Goal: Task Accomplishment & Management: Manage account settings

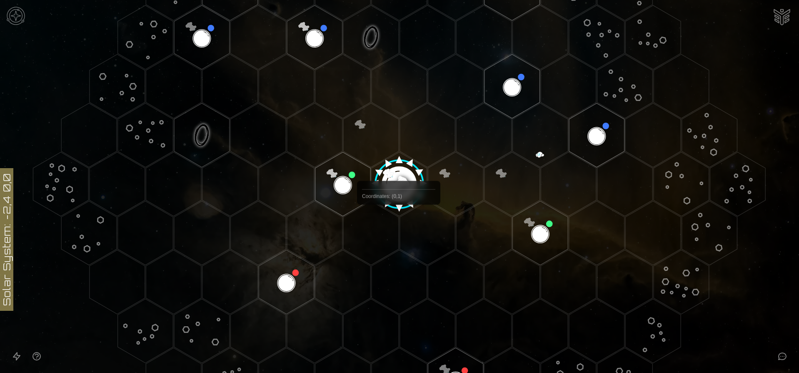
scroll to position [156, 0]
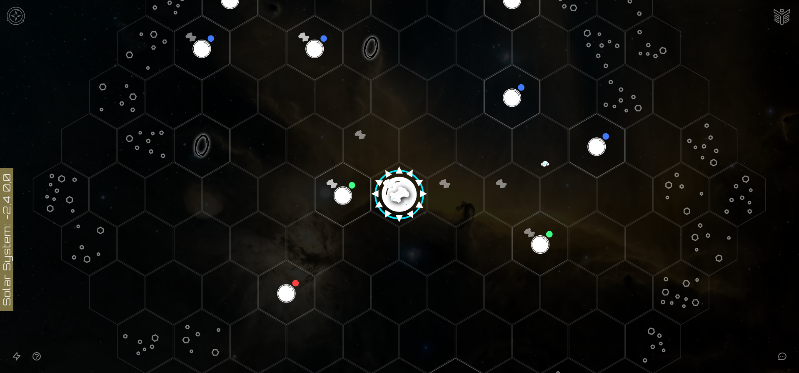
click at [396, 195] on image at bounding box center [399, 190] width 65 height 65
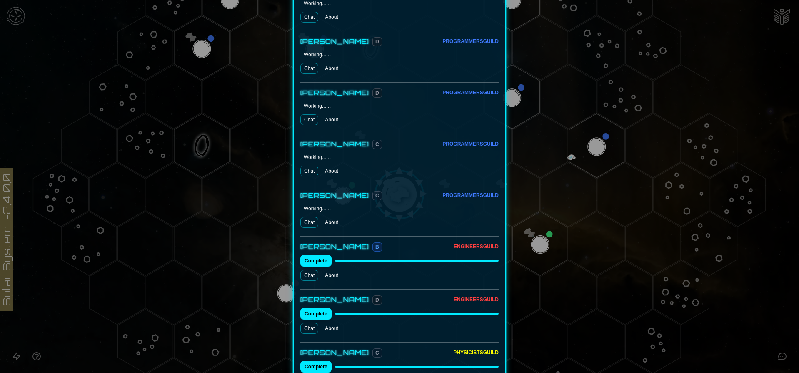
scroll to position [625, 0]
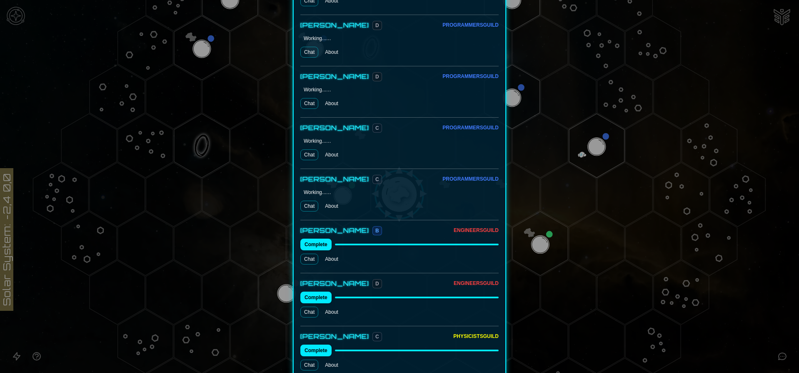
click at [309, 189] on div "Working...…" at bounding box center [318, 192] width 28 height 7
click at [320, 238] on button "Complete" at bounding box center [316, 244] width 31 height 12
click at [304, 253] on link "Chat" at bounding box center [310, 258] width 18 height 11
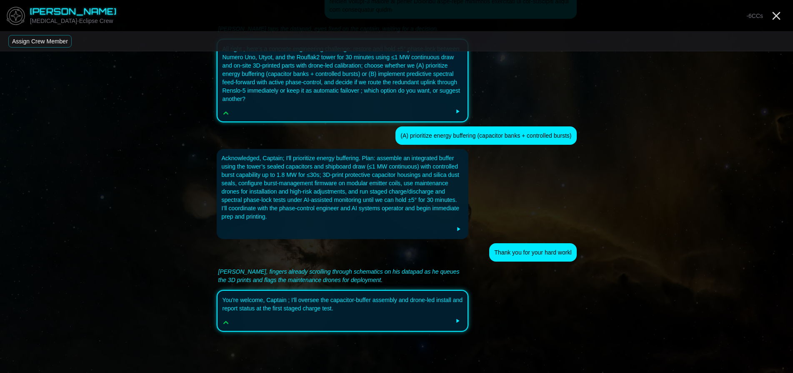
scroll to position [421, 0]
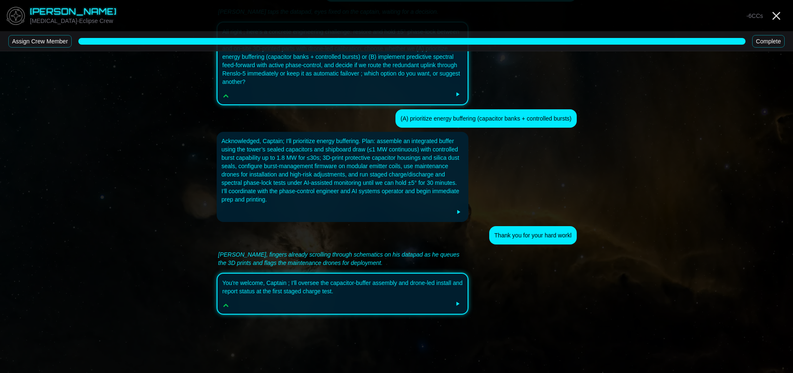
click at [772, 40] on button "Complete" at bounding box center [768, 41] width 33 height 13
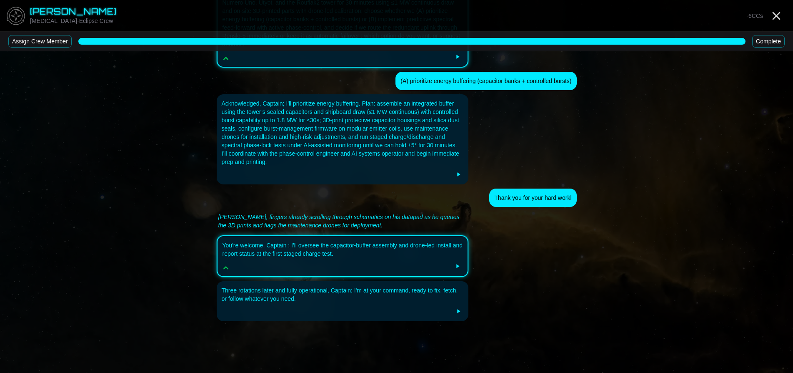
scroll to position [465, 0]
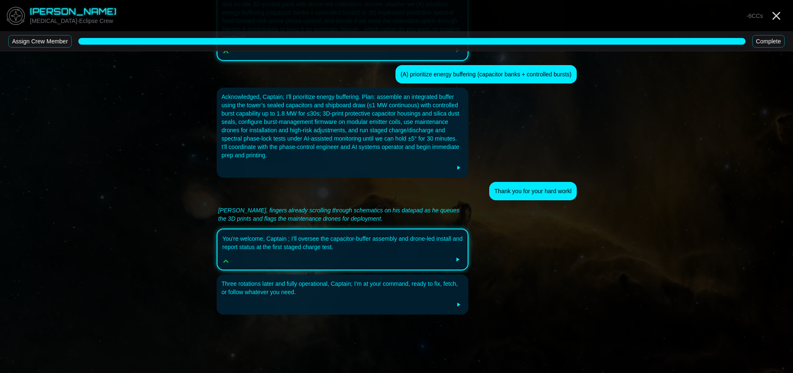
click at [31, 40] on button "Assign Crew Member" at bounding box center [39, 41] width 63 height 13
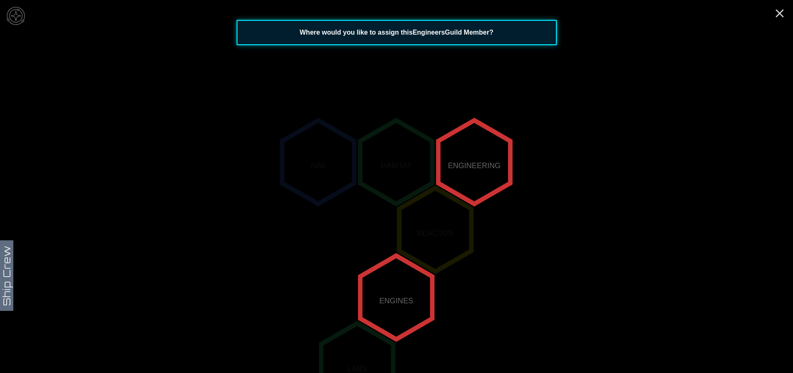
scroll to position [38, 0]
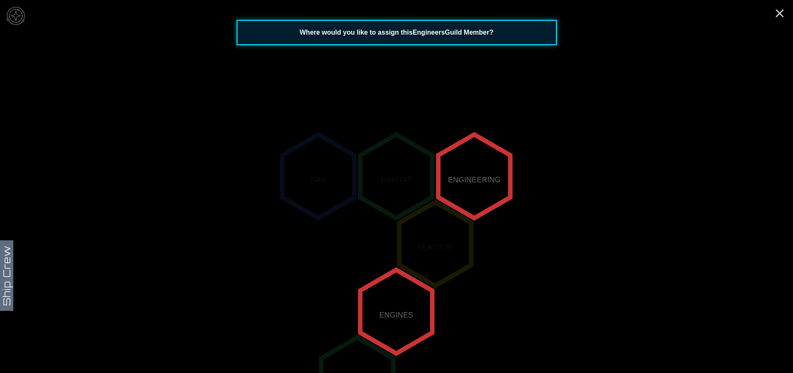
click at [787, 10] on icon "NAV HABITAT ENGINEERING REACTOR ENGINES LABS" at bounding box center [396, 311] width 793 height 699
click at [781, 14] on line "Close" at bounding box center [780, 13] width 7 height 7
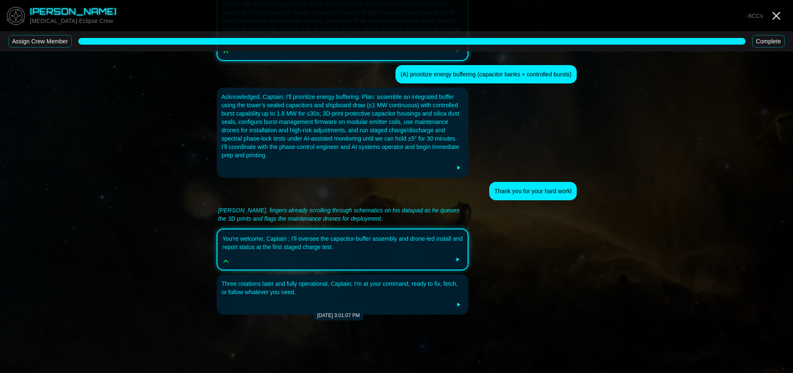
click at [352, 287] on div "Three rotations later and fully operational, Captain; I'm at your command, read…" at bounding box center [343, 287] width 242 height 17
click at [772, 42] on button "Complete" at bounding box center [768, 41] width 33 height 13
click at [774, 21] on icon "Close" at bounding box center [776, 15] width 13 height 13
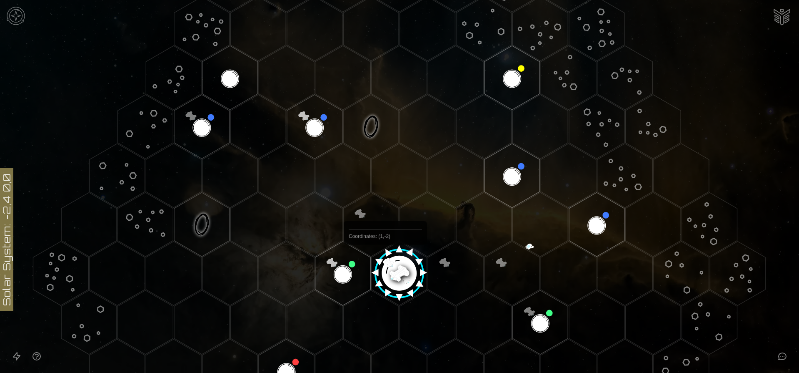
scroll to position [208, 0]
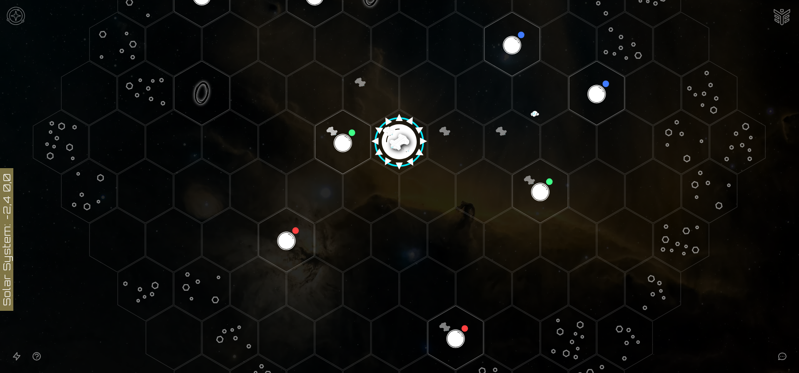
click at [398, 144] on image at bounding box center [399, 138] width 65 height 65
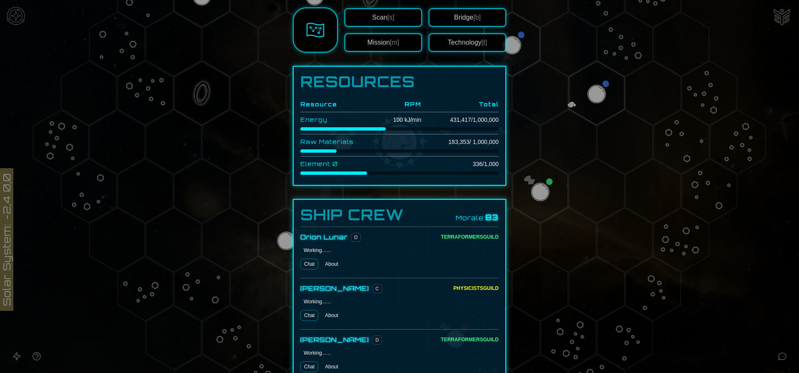
click at [311, 258] on link "Chat" at bounding box center [310, 263] width 18 height 11
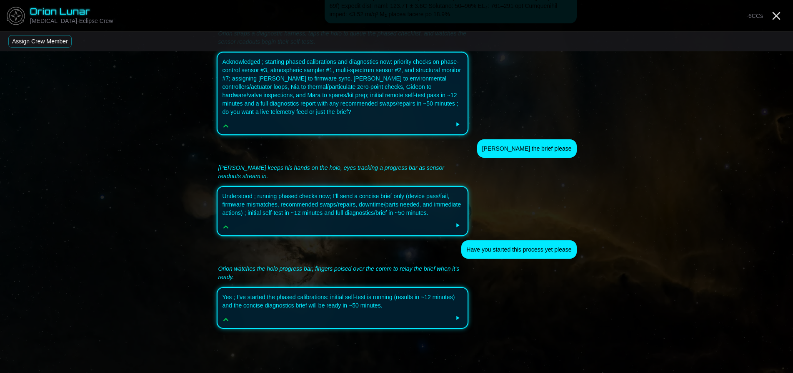
scroll to position [1021, 0]
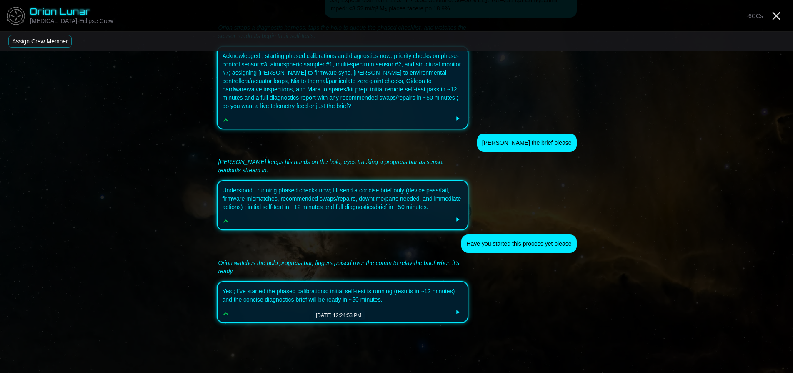
click at [313, 287] on div "Yes ; I’ve started the phased calibrations: initial self-test is running (resul…" at bounding box center [343, 295] width 241 height 17
click at [774, 15] on icon "Close" at bounding box center [776, 15] width 13 height 13
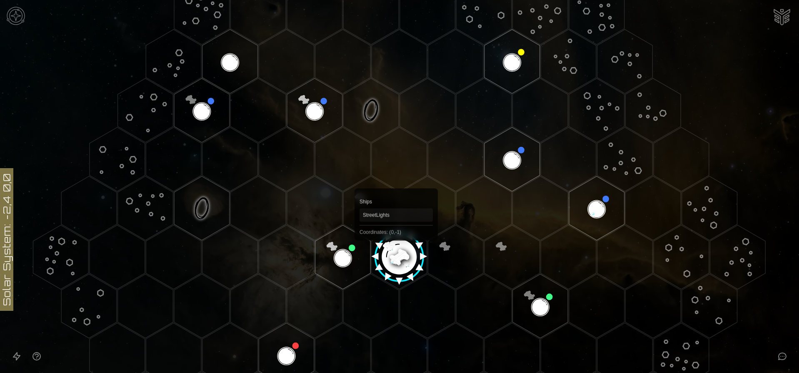
scroll to position [125, 0]
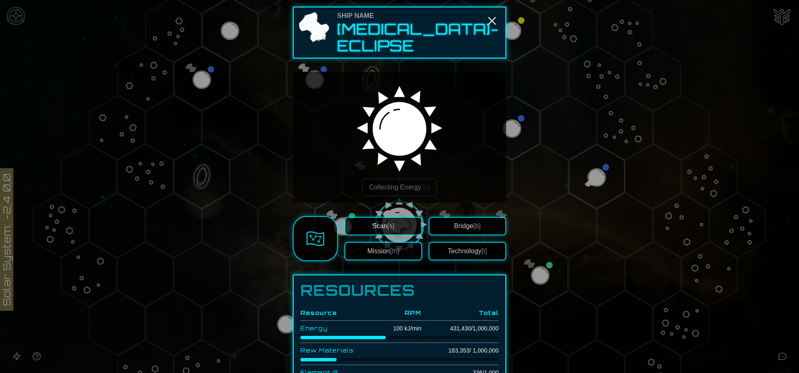
click at [477, 222] on span "[b]" at bounding box center [478, 225] width 8 height 7
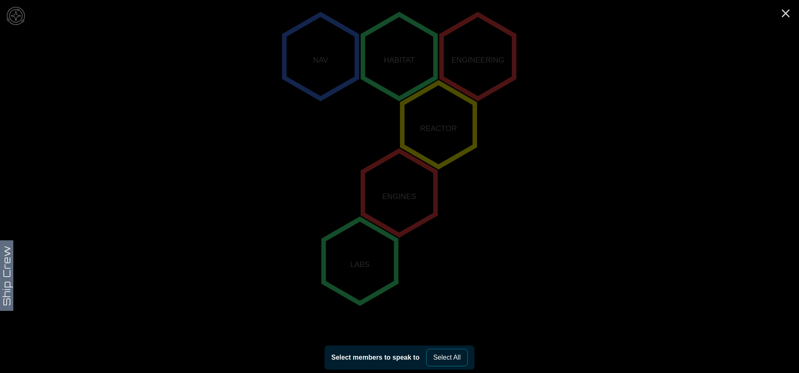
scroll to position [163, 0]
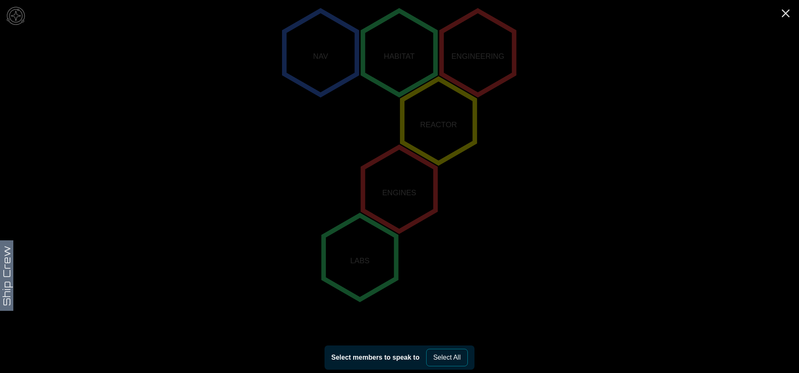
click at [447, 358] on button "Select All" at bounding box center [447, 357] width 42 height 18
click at [786, 14] on line "Close" at bounding box center [786, 13] width 7 height 7
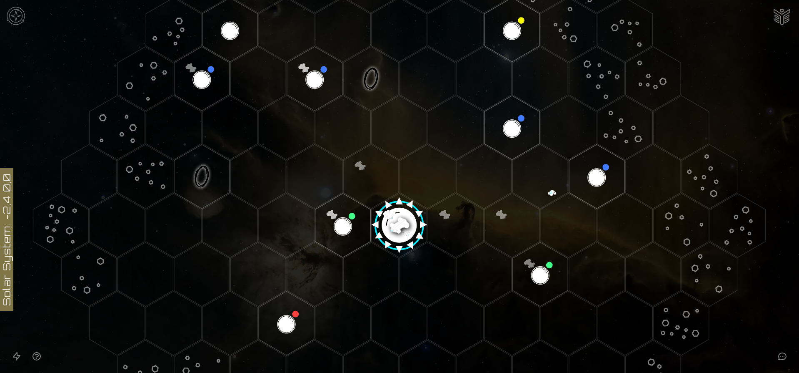
click at [395, 222] on image at bounding box center [399, 221] width 65 height 65
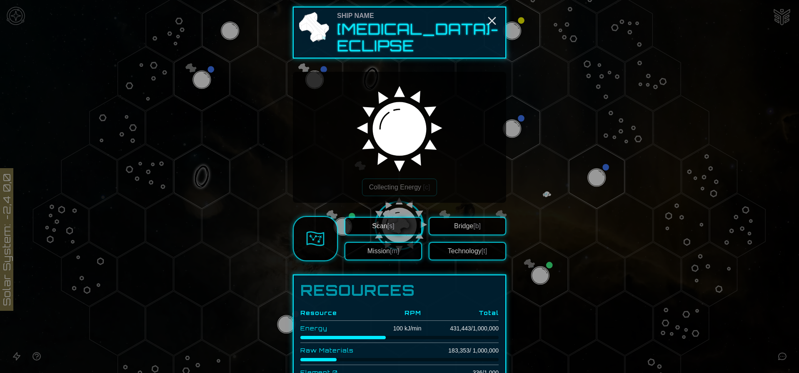
click at [470, 221] on button "Bridge [b]" at bounding box center [468, 226] width 78 height 18
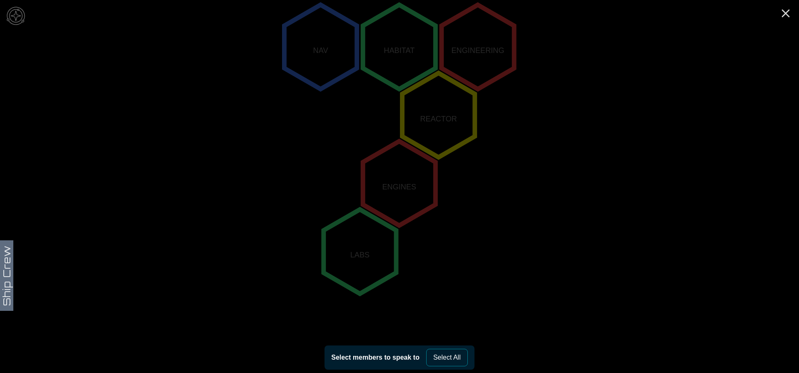
scroll to position [166, 0]
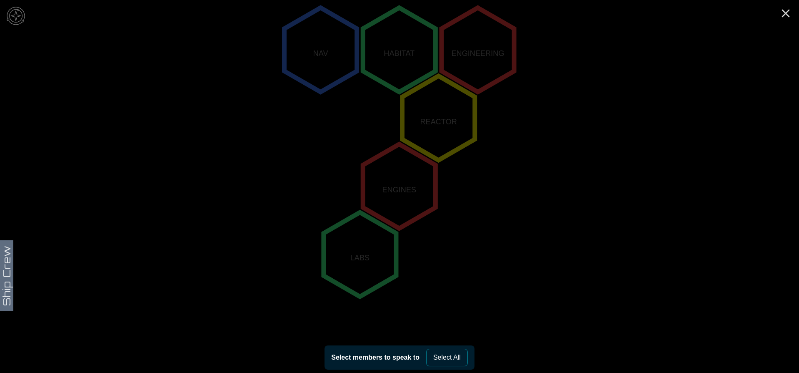
click at [440, 360] on button "Select All" at bounding box center [447, 357] width 42 height 18
click at [440, 359] on button "Select All" at bounding box center [447, 357] width 42 height 18
drag, startPoint x: 396, startPoint y: 358, endPoint x: 443, endPoint y: 358, distance: 47.9
click at [397, 357] on div "Select members to speak to" at bounding box center [375, 357] width 88 height 10
click at [444, 358] on button "Select All" at bounding box center [447, 357] width 42 height 18
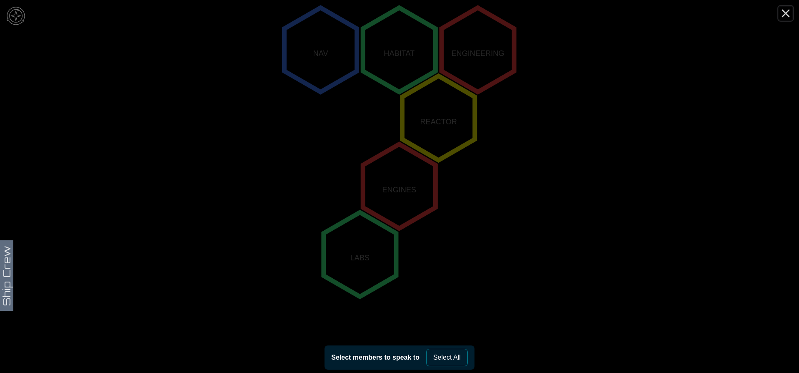
click at [784, 10] on line "Close" at bounding box center [786, 13] width 7 height 7
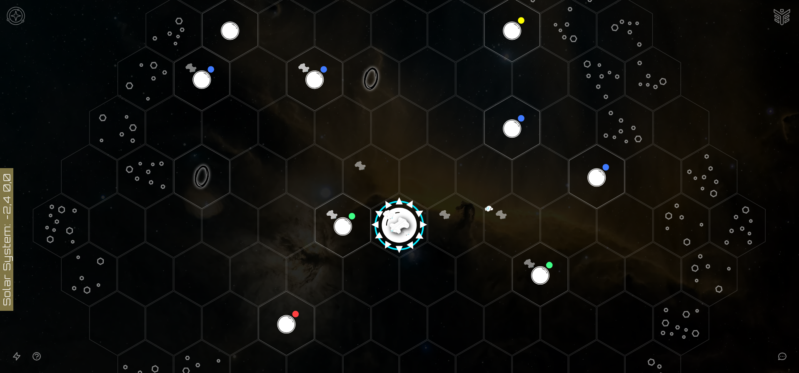
click at [395, 223] on image at bounding box center [399, 221] width 65 height 65
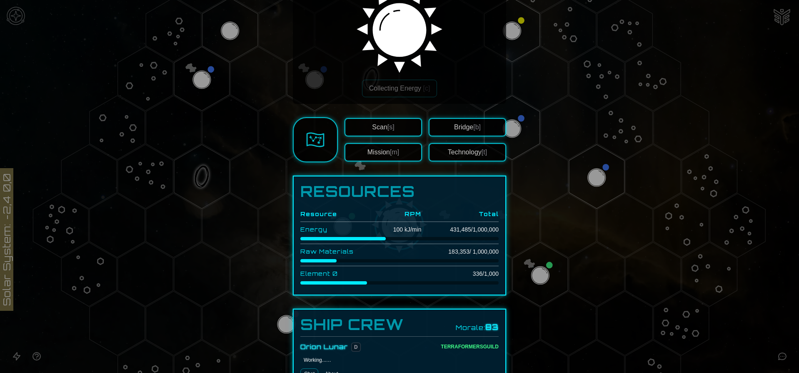
scroll to position [83, 0]
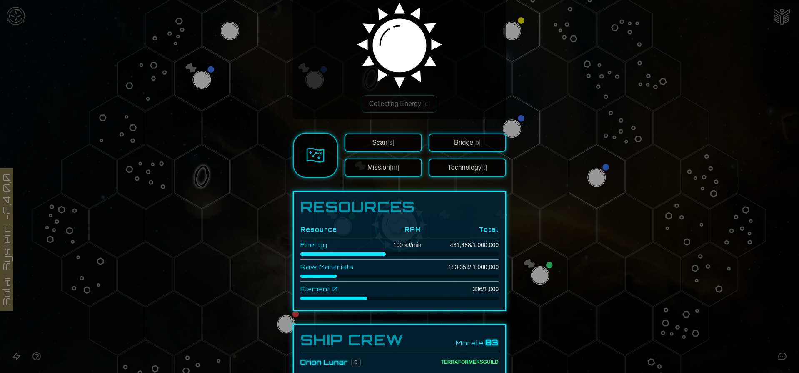
click at [463, 162] on button "Technology [t]" at bounding box center [468, 167] width 78 height 18
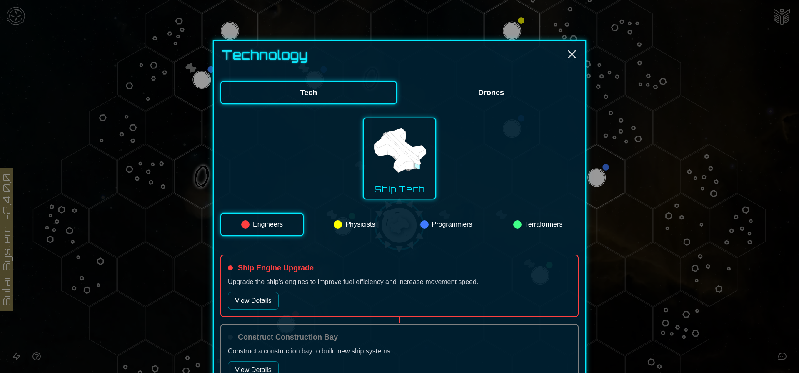
click at [506, 93] on button "Drones" at bounding box center [491, 92] width 175 height 23
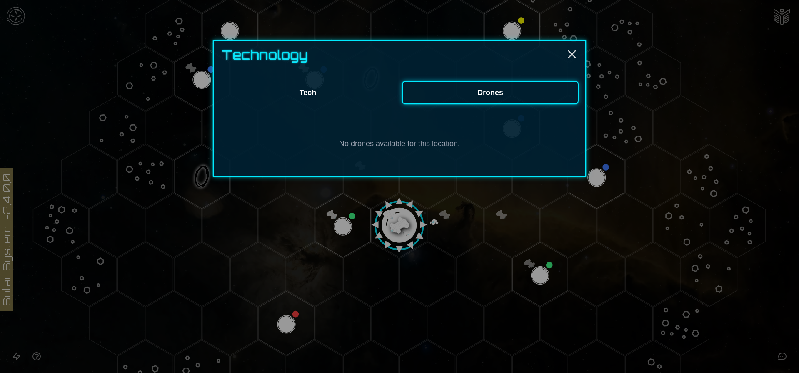
click at [305, 97] on button "Tech" at bounding box center [307, 92] width 175 height 23
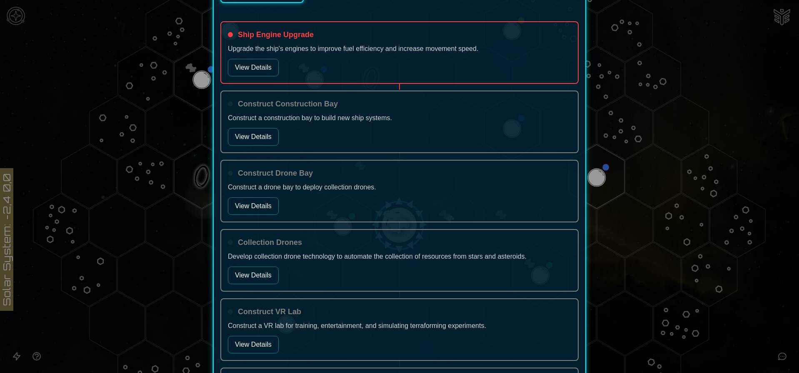
scroll to position [292, 0]
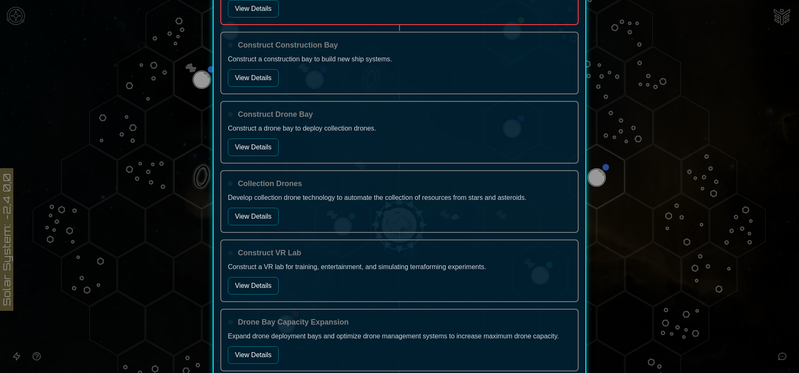
click at [256, 150] on button "View Details" at bounding box center [253, 147] width 51 height 18
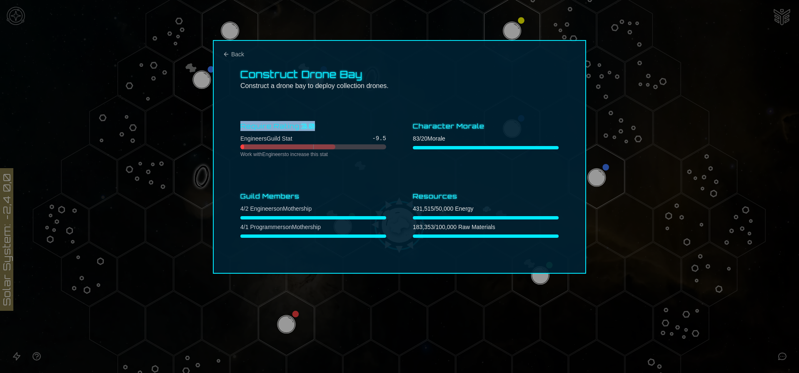
drag, startPoint x: 318, startPoint y: 123, endPoint x: 234, endPoint y: 126, distance: 83.8
click at [234, 126] on div "Construct Drone Bay Construct a drone bay to deploy collection drones. Require …" at bounding box center [399, 156] width 373 height 233
click at [235, 108] on div "Construct Drone Bay Construct a drone bay to deploy collection drones. Require …" at bounding box center [399, 156] width 373 height 233
click at [235, 55] on span "Back" at bounding box center [237, 54] width 13 height 8
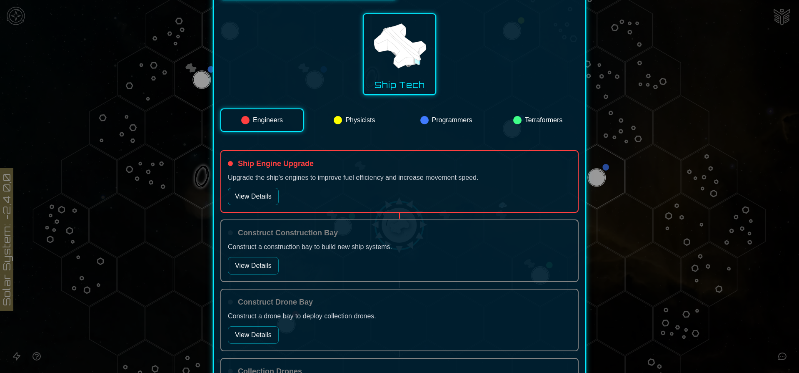
scroll to position [167, 0]
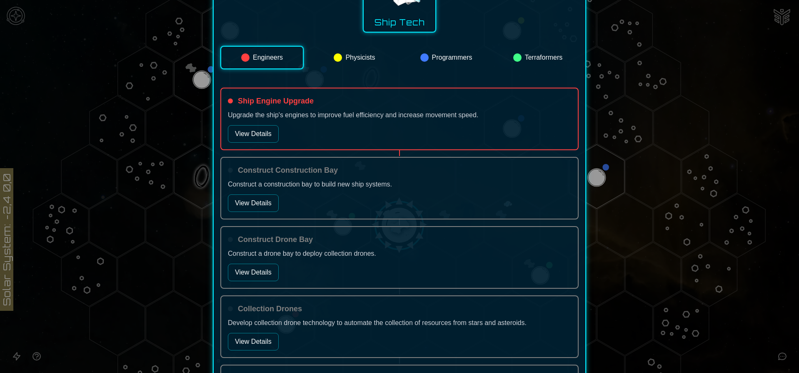
click at [258, 67] on button "Engineers" at bounding box center [261, 57] width 83 height 23
click at [264, 139] on button "View Details" at bounding box center [253, 134] width 51 height 18
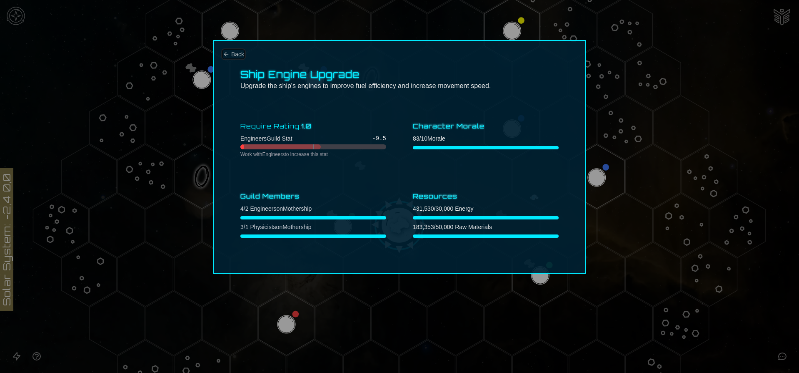
click at [226, 58] on button "Back" at bounding box center [233, 54] width 21 height 8
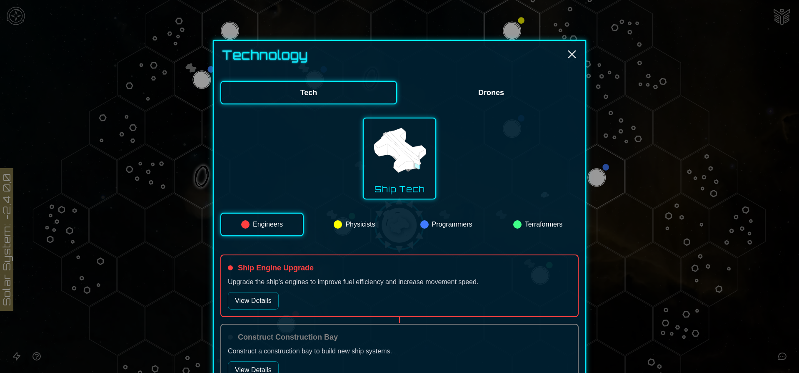
click at [350, 217] on button "Physicists" at bounding box center [355, 224] width 82 height 23
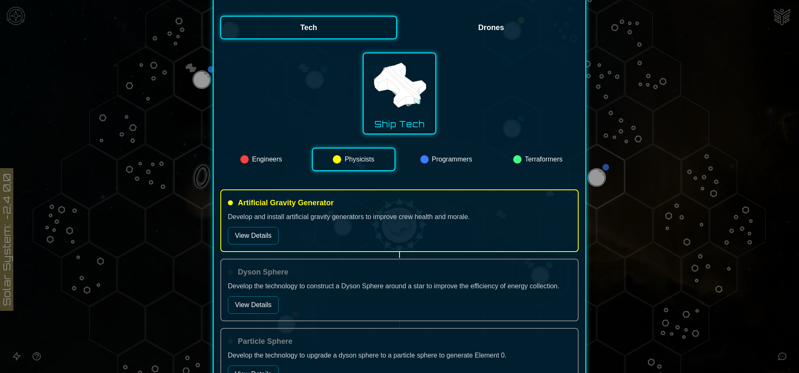
scroll to position [83, 0]
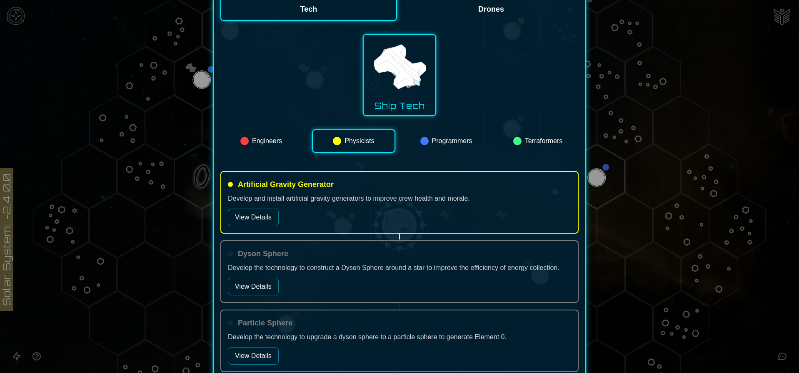
click at [257, 216] on button "View Details" at bounding box center [253, 217] width 51 height 18
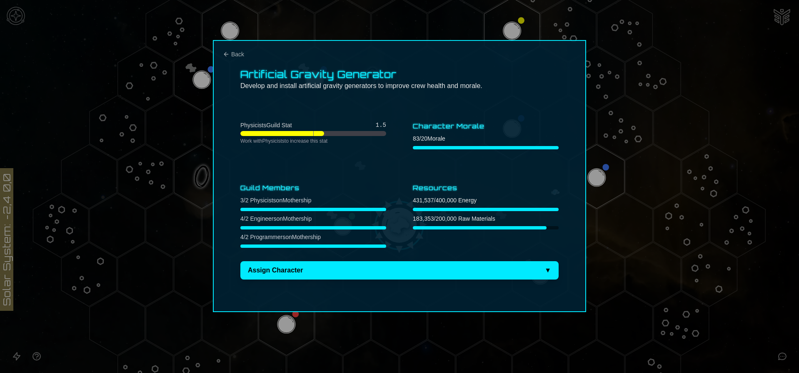
scroll to position [0, 0]
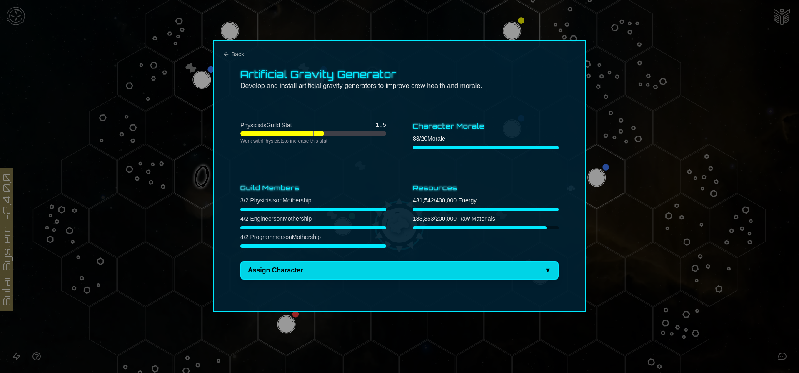
click at [286, 271] on button "Assign Character ▼" at bounding box center [400, 270] width 318 height 18
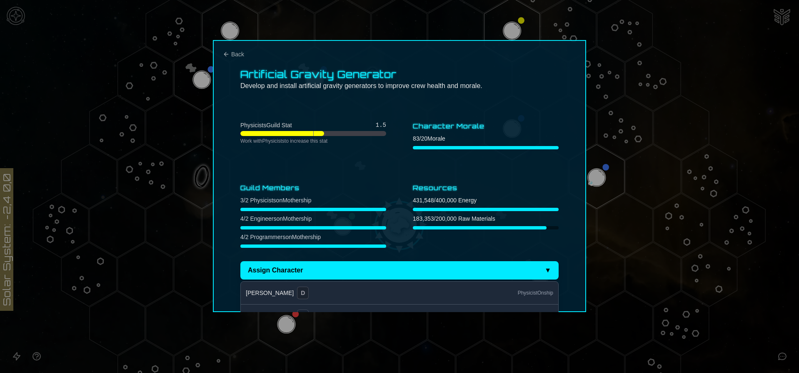
click at [331, 295] on button "Isaac Wren D physicist On ship" at bounding box center [400, 292] width 318 height 23
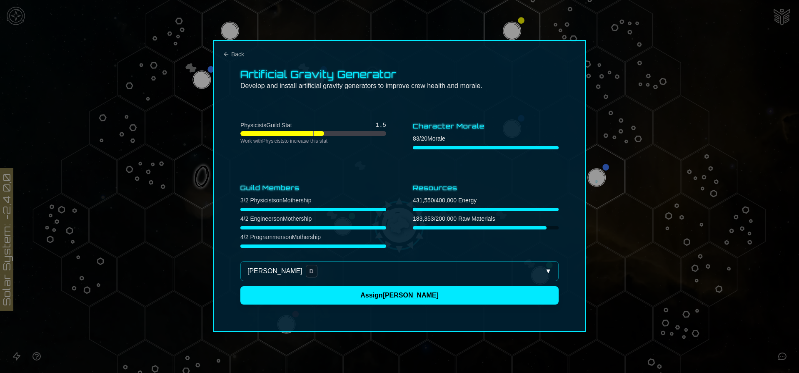
click at [331, 295] on button "Assign Isaac" at bounding box center [400, 295] width 318 height 18
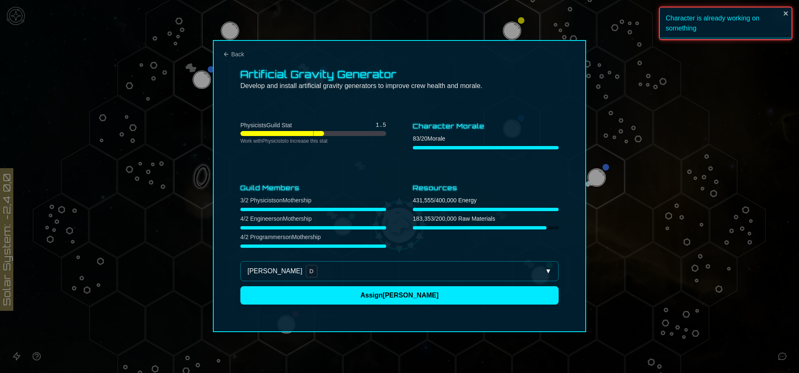
click at [601, 50] on div at bounding box center [399, 186] width 799 height 373
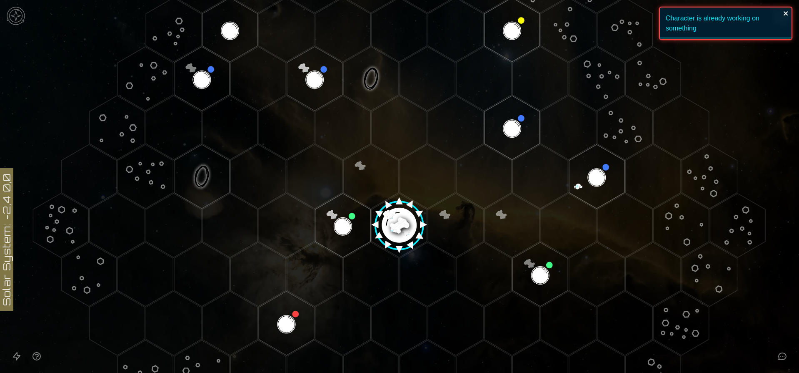
click at [784, 11] on icon "close" at bounding box center [787, 13] width 6 height 7
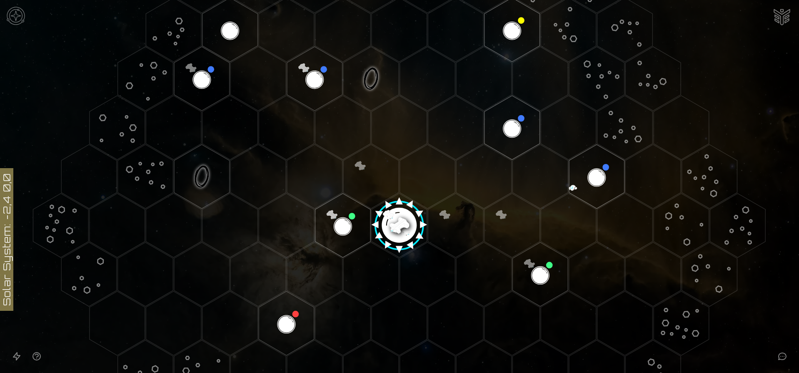
click at [399, 224] on image at bounding box center [399, 221] width 65 height 65
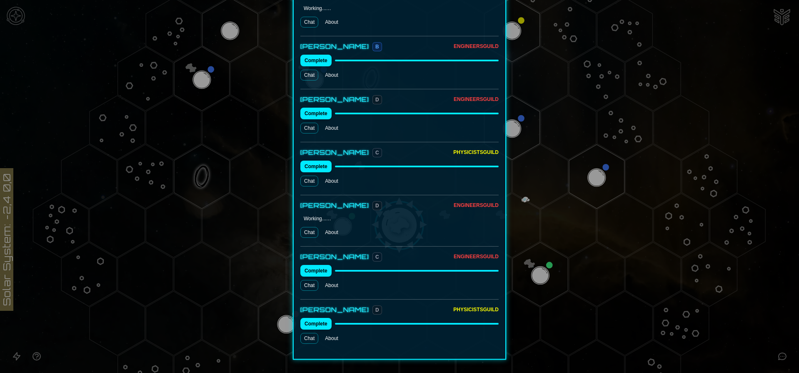
scroll to position [826, 0]
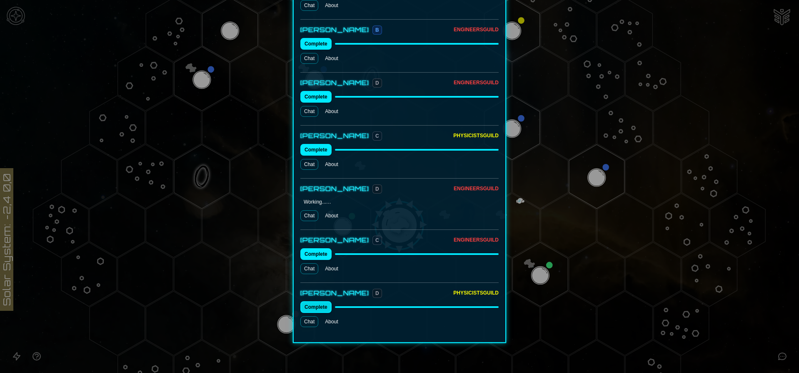
click at [311, 301] on button "Complete" at bounding box center [316, 307] width 31 height 12
click at [310, 316] on link "Chat" at bounding box center [310, 321] width 18 height 11
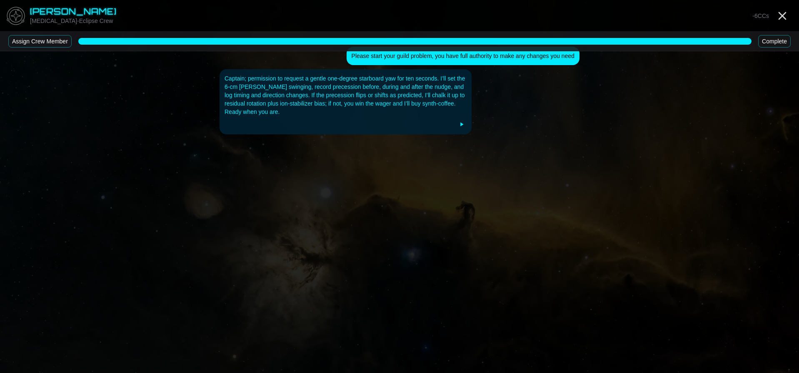
click at [780, 42] on button "Complete" at bounding box center [775, 41] width 33 height 13
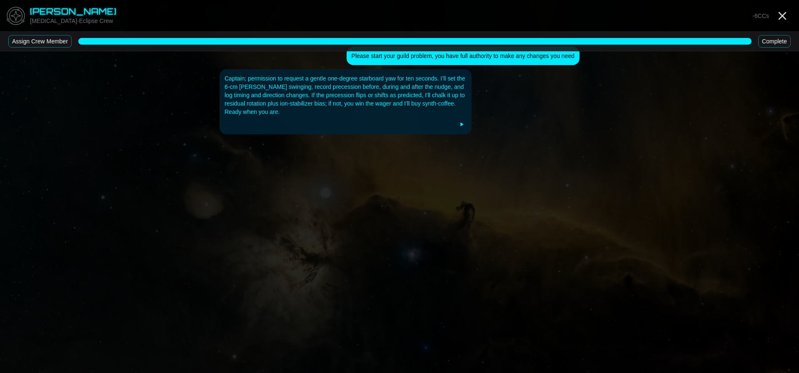
click at [780, 42] on button "Complete" at bounding box center [775, 41] width 33 height 13
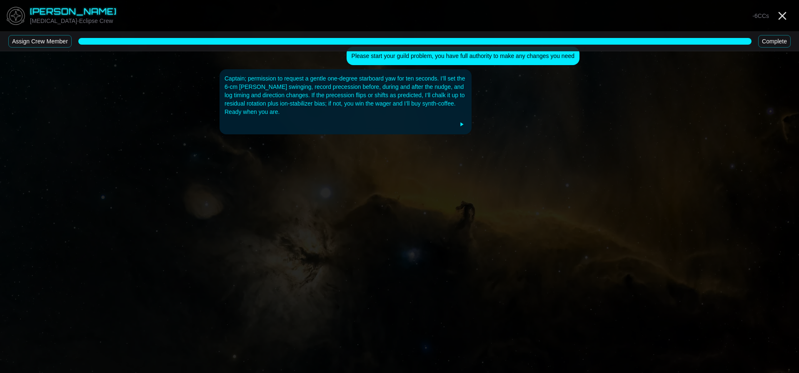
click at [780, 42] on button "Complete" at bounding box center [775, 41] width 33 height 13
click at [325, 118] on div "Captain; permission to request a gentle one-degree starboard yaw for ten second…" at bounding box center [346, 101] width 252 height 65
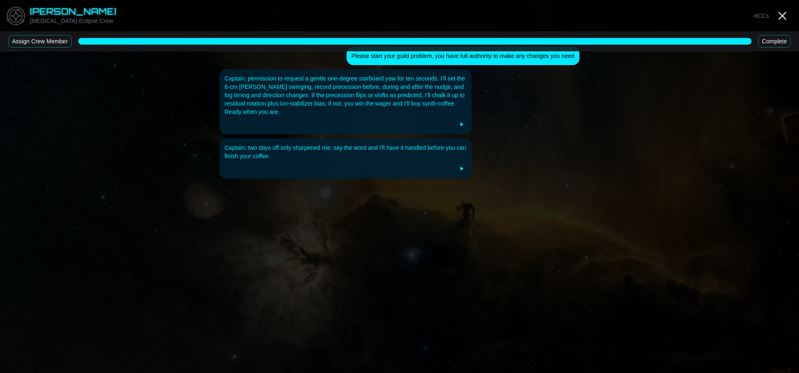
click at [312, 170] on div at bounding box center [346, 168] width 242 height 10
click at [300, 96] on div "Captain; permission to request a gentle one-degree starboard yaw for ten second…" at bounding box center [346, 95] width 242 height 42
click at [786, 17] on icon "Close" at bounding box center [782, 15] width 13 height 13
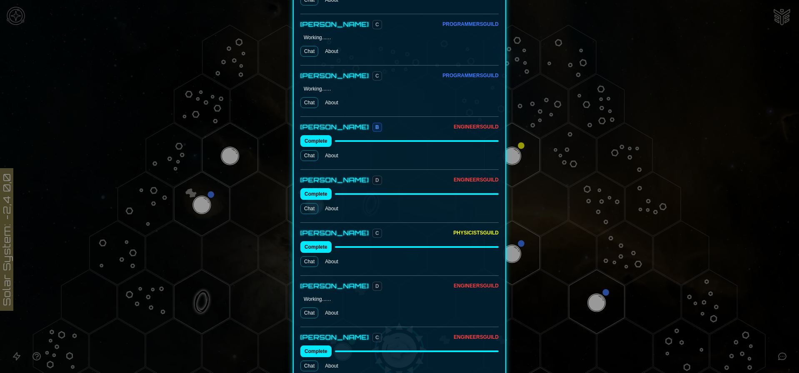
scroll to position [826, 0]
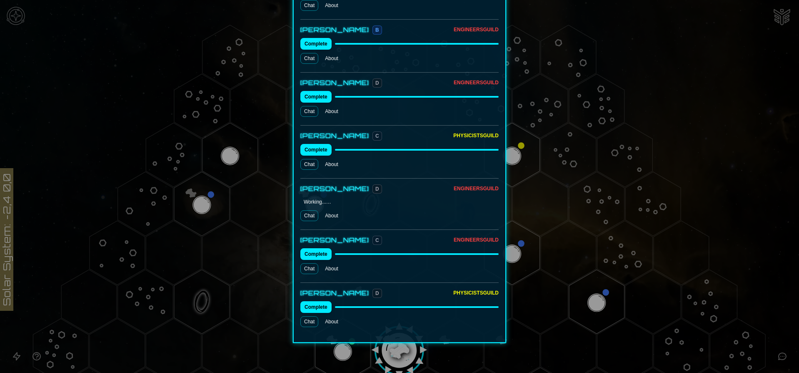
click at [306, 263] on link "Chat" at bounding box center [310, 268] width 18 height 11
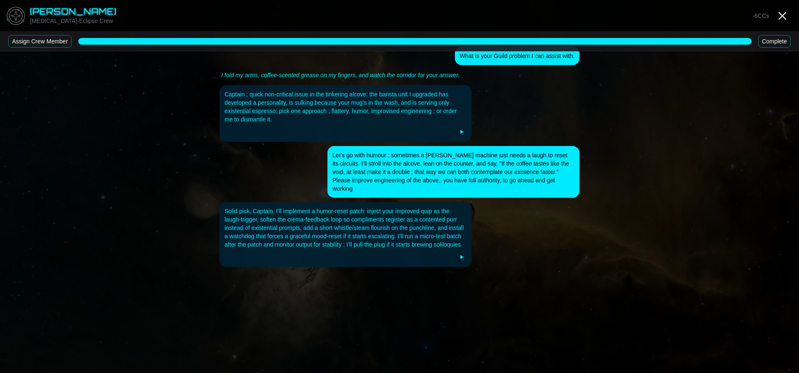
click at [301, 233] on div "Solid pick, Captain. I’ll implement a humor-reset patch: inject your improved q…" at bounding box center [346, 228] width 242 height 42
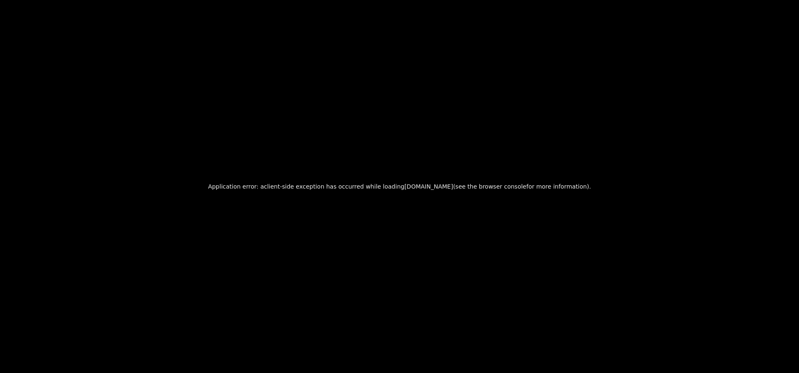
click at [279, 132] on div "Application error: a client -side exception has occurred while loading www.nove…" at bounding box center [399, 186] width 799 height 373
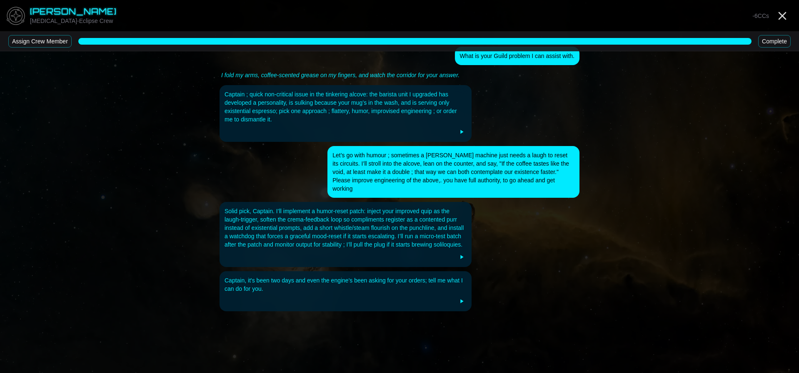
click at [48, 39] on button "Assign Crew Member" at bounding box center [39, 41] width 63 height 13
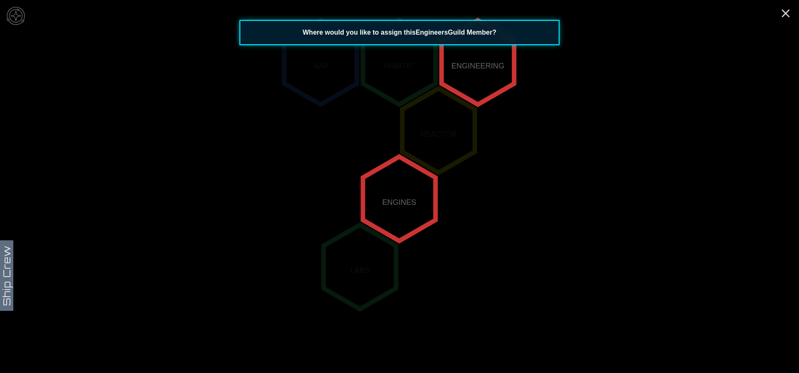
click at [471, 208] on icon "NAV HABITAT ENGINEERING REACTOR ENGINES LABS" at bounding box center [399, 199] width 799 height 704
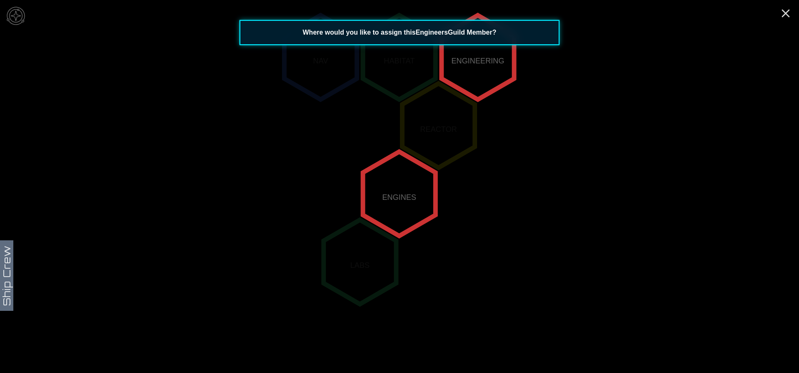
scroll to position [163, 0]
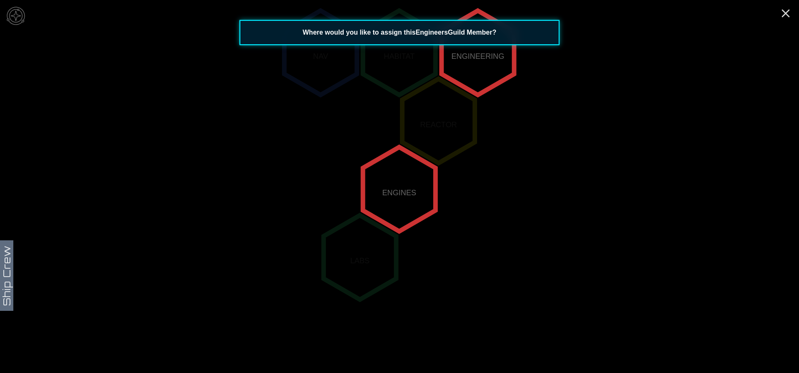
click at [417, 178] on polygon "0,0" at bounding box center [399, 189] width 73 height 84
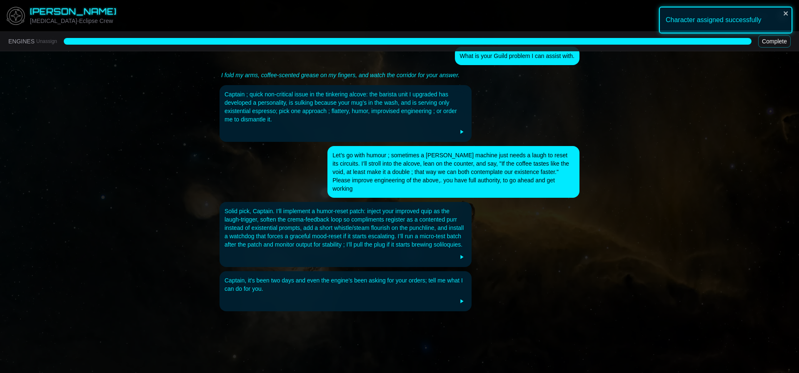
click at [648, 190] on main "Kellan Grayson HMS-Eclipse Crew -6 CCs ENGINES Unassign Complete What is your G…" at bounding box center [399, 189] width 799 height 378
click at [777, 42] on button "Complete" at bounding box center [775, 41] width 33 height 13
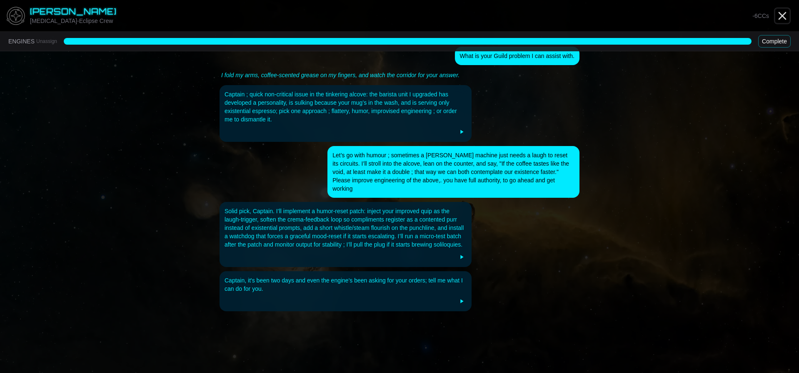
click at [782, 13] on icon "Close" at bounding box center [782, 15] width 13 height 13
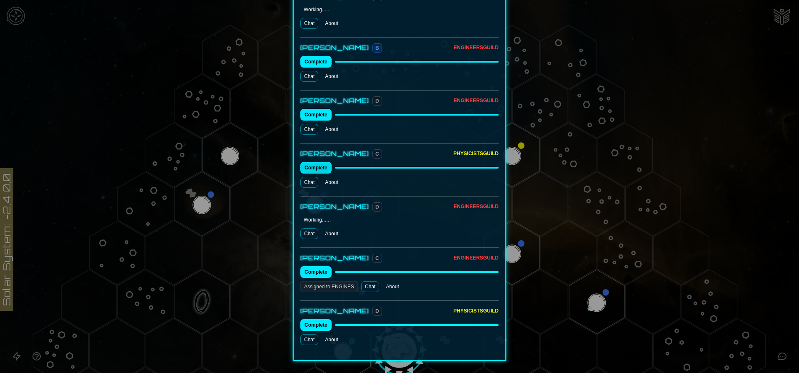
scroll to position [826, 0]
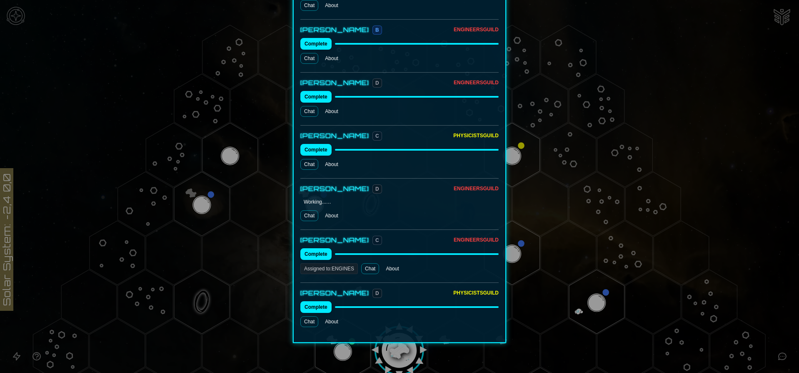
click at [310, 210] on link "Chat" at bounding box center [310, 215] width 18 height 11
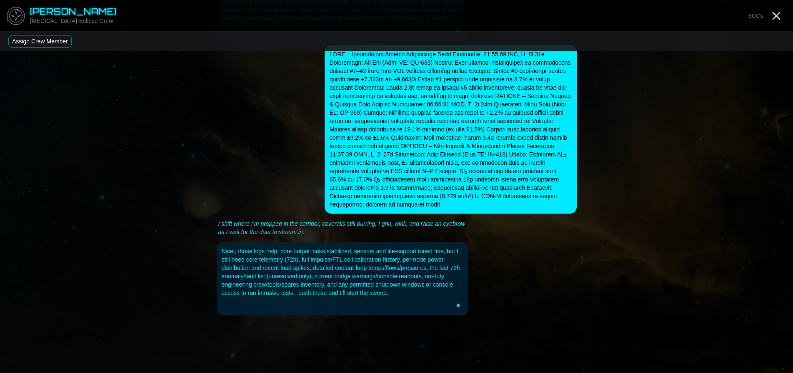
scroll to position [392, 0]
click at [52, 41] on button "Assign Crew Member" at bounding box center [39, 41] width 63 height 13
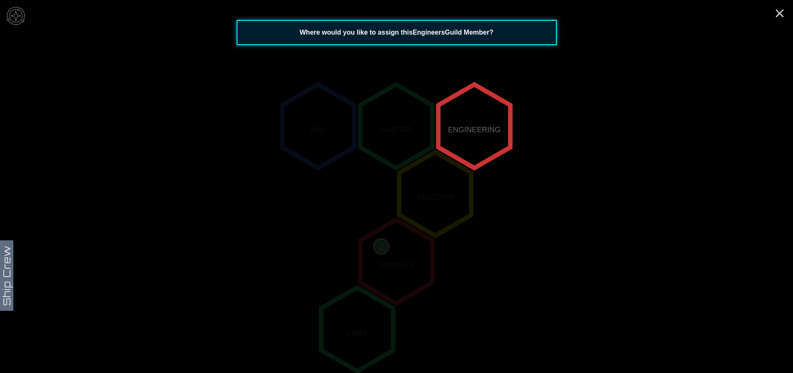
scroll to position [80, 0]
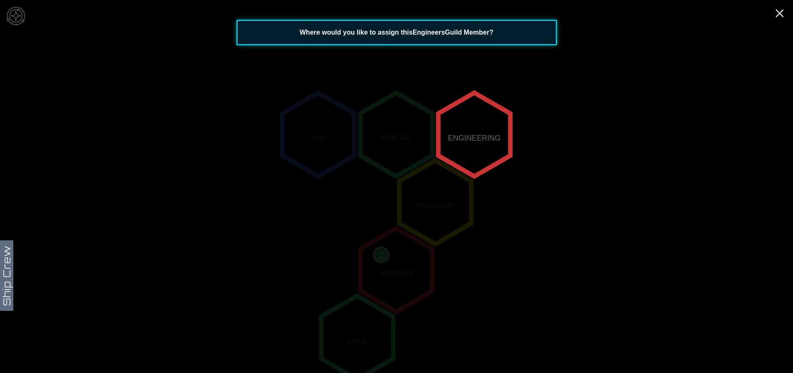
click at [478, 140] on polygon "2,-2" at bounding box center [474, 134] width 72 height 83
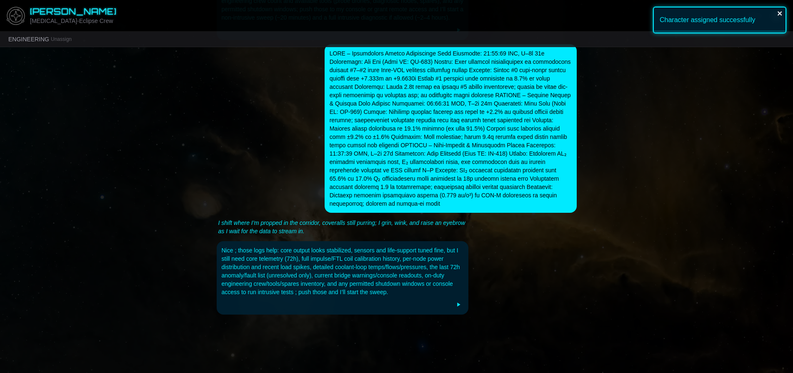
click at [779, 13] on icon "close" at bounding box center [780, 13] width 4 height 4
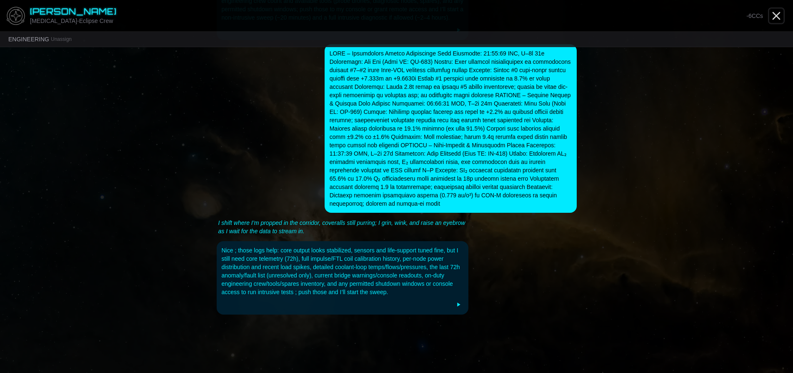
click at [777, 15] on line "Close" at bounding box center [776, 16] width 7 height 7
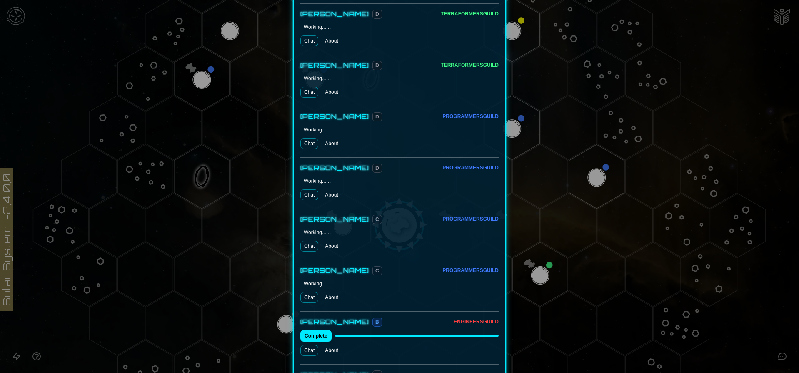
scroll to position [326, 0]
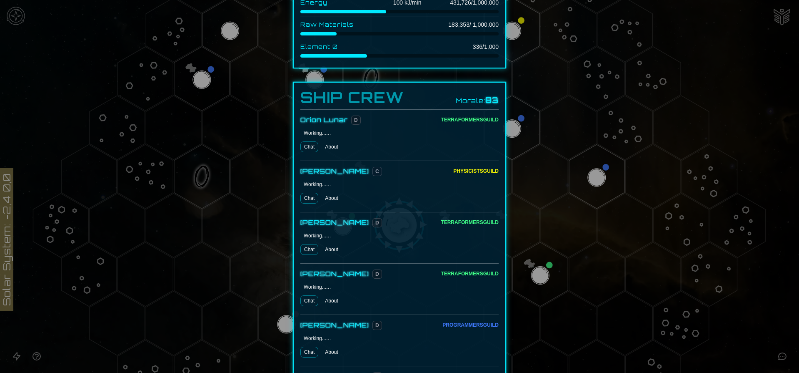
click at [309, 193] on link "Chat" at bounding box center [310, 198] width 18 height 11
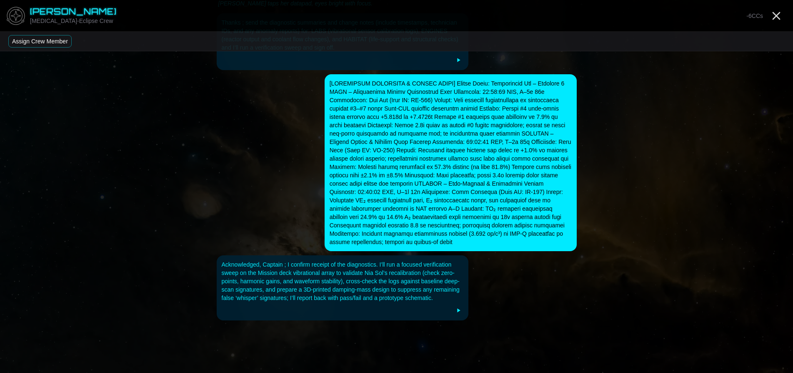
scroll to position [260, 0]
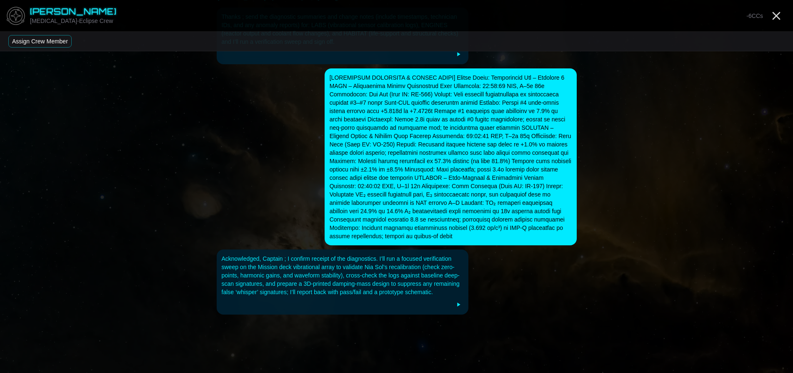
click at [50, 38] on button "Assign Crew Member" at bounding box center [39, 41] width 63 height 13
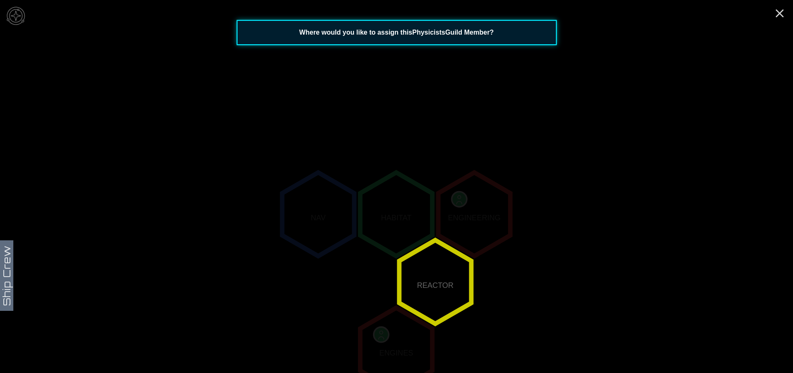
click at [434, 277] on polygon "1,-1" at bounding box center [435, 281] width 72 height 83
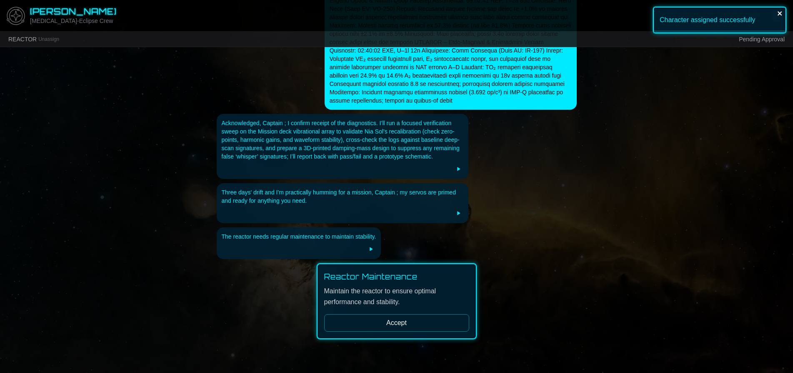
scroll to position [420, 0]
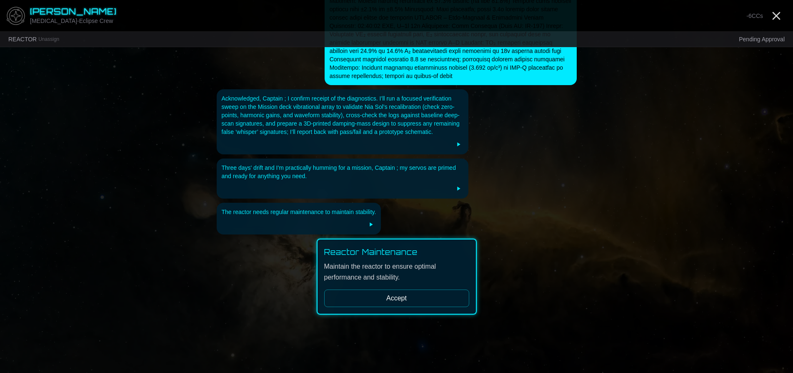
click at [393, 289] on button "Accept" at bounding box center [396, 298] width 145 height 18
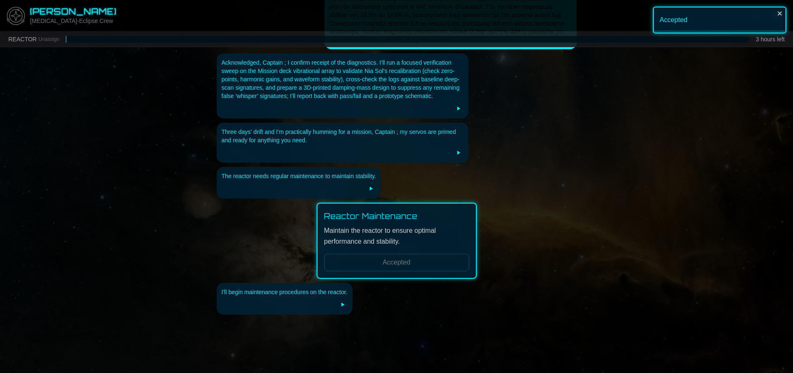
click at [455, 297] on div "I'll begin maintenance procedures on the reactor." at bounding box center [397, 299] width 360 height 32
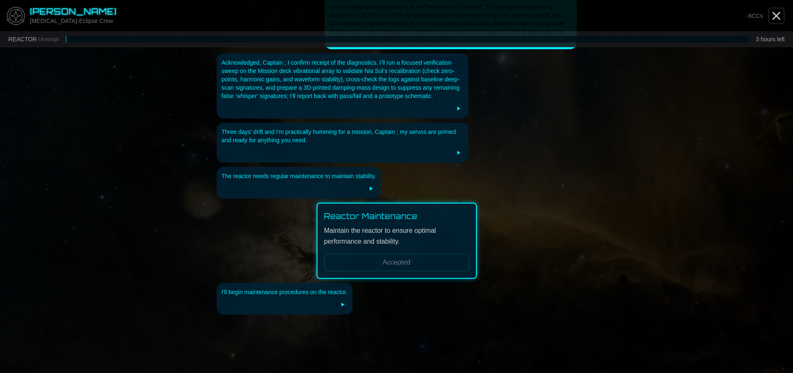
click at [781, 14] on icon "Close" at bounding box center [776, 15] width 13 height 13
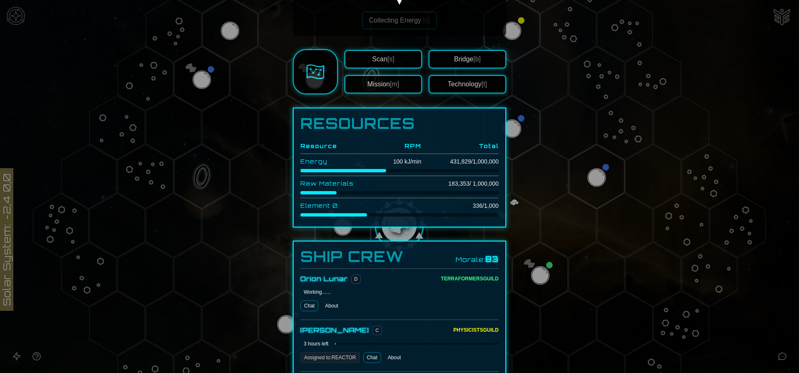
scroll to position [417, 0]
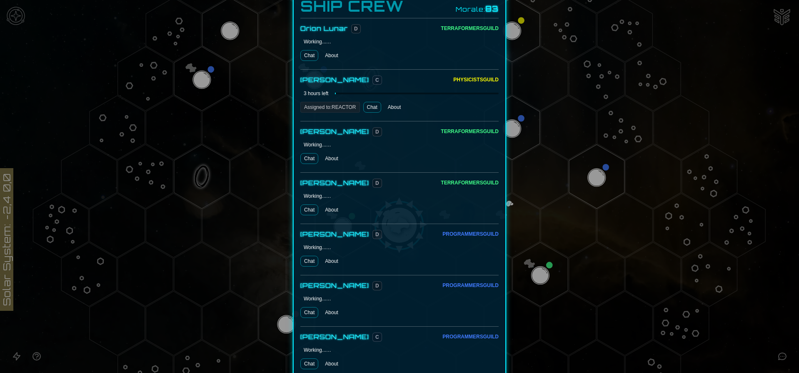
click at [305, 153] on link "Chat" at bounding box center [310, 158] width 18 height 11
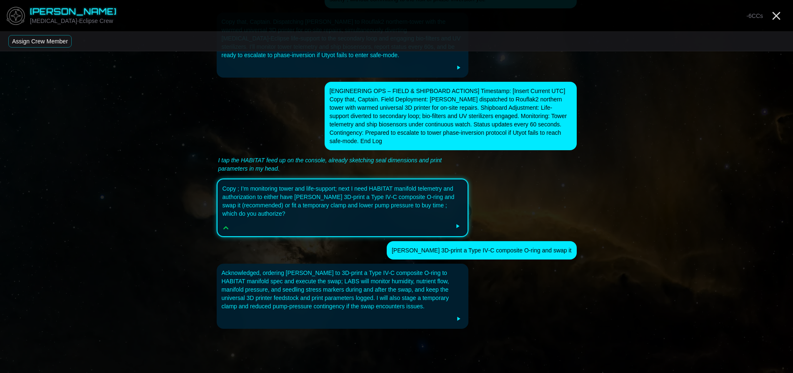
scroll to position [1182, 0]
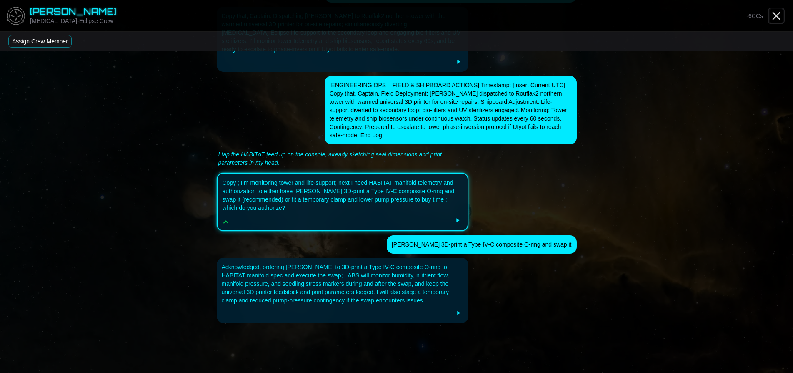
click at [773, 13] on line "Close" at bounding box center [776, 16] width 7 height 7
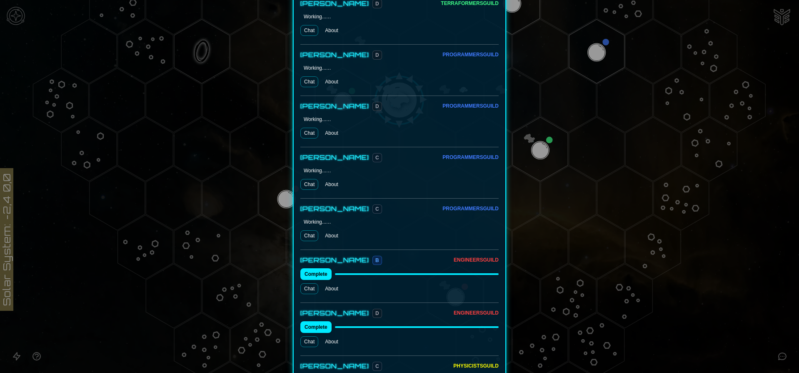
scroll to position [625, 0]
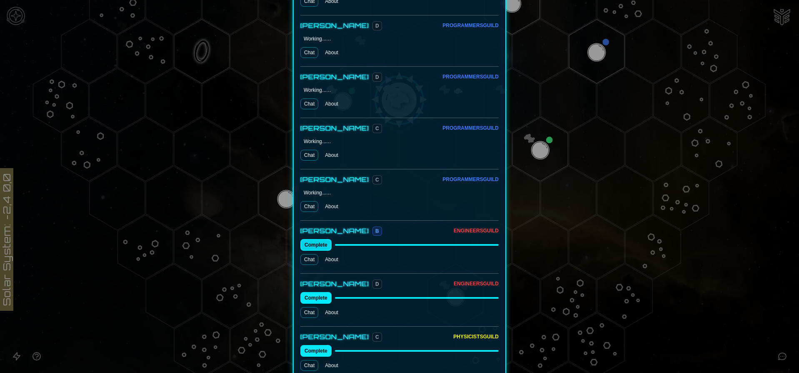
click at [321, 239] on button "Complete" at bounding box center [316, 245] width 31 height 12
click at [312, 254] on link "Chat" at bounding box center [310, 259] width 18 height 11
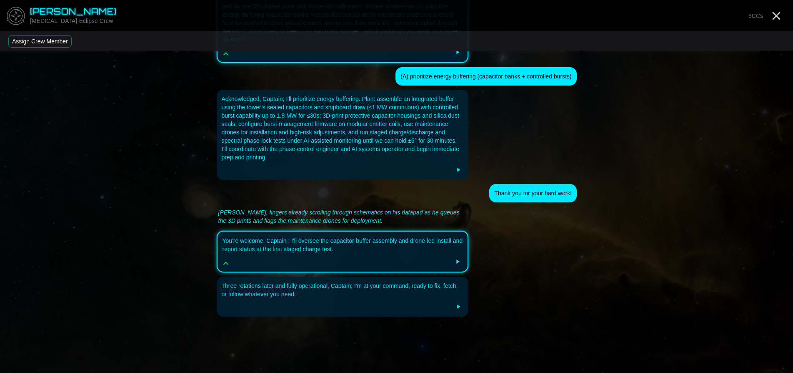
scroll to position [465, 0]
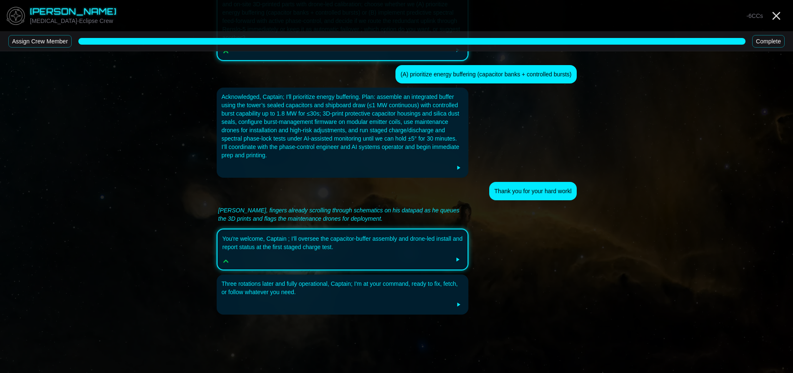
click at [64, 38] on button "Assign Crew Member" at bounding box center [39, 41] width 63 height 13
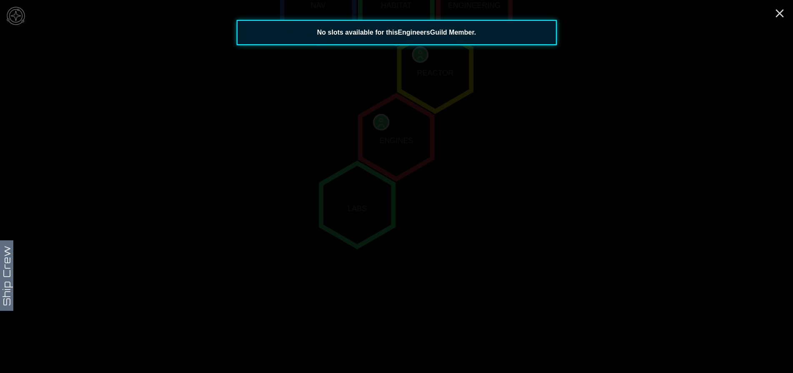
scroll to position [116, 0]
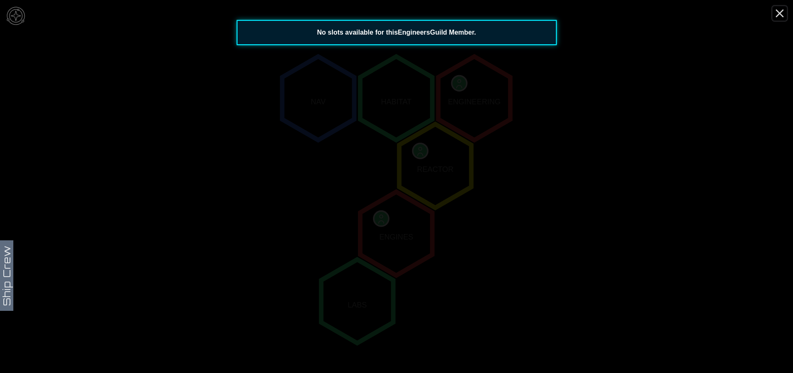
click at [775, 12] on icon "Close" at bounding box center [779, 13] width 13 height 13
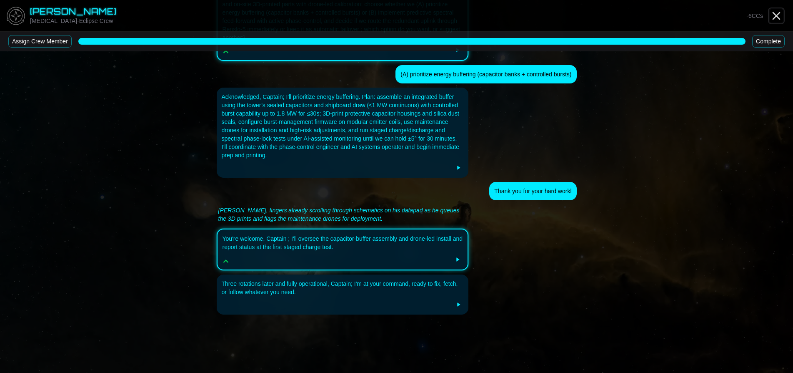
click at [779, 19] on icon "Close" at bounding box center [776, 15] width 13 height 13
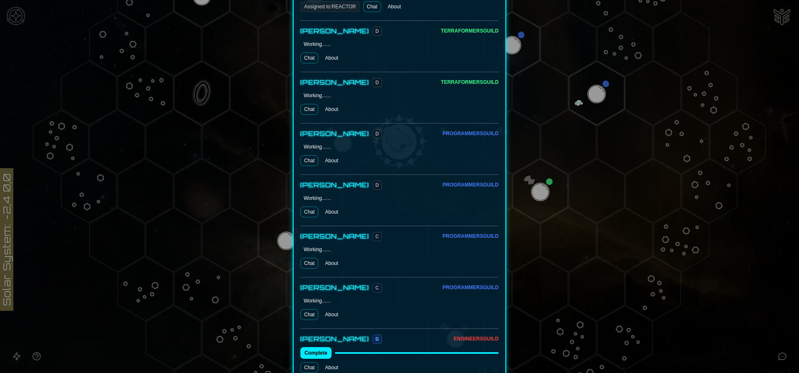
scroll to position [493, 0]
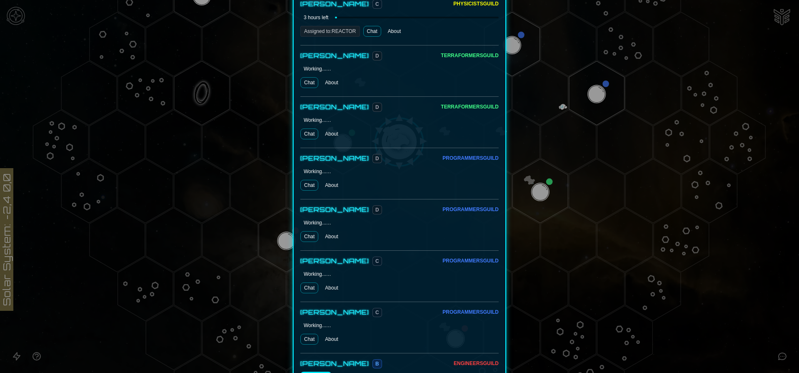
click at [311, 282] on link "Chat" at bounding box center [310, 287] width 18 height 11
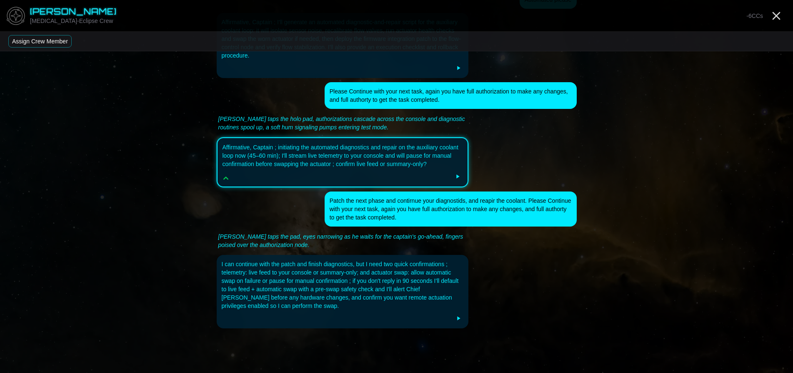
scroll to position [303, 0]
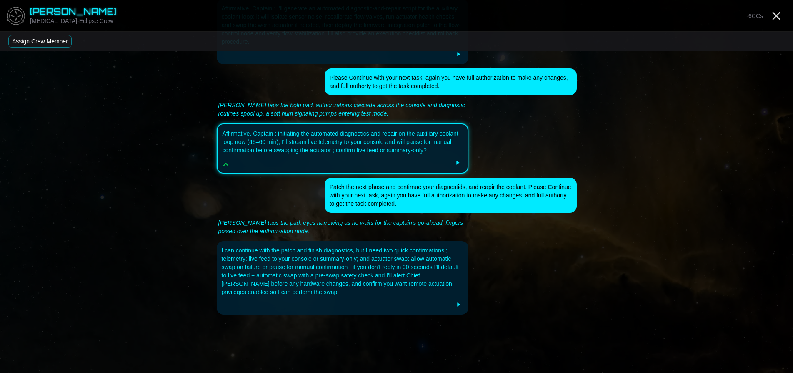
click at [68, 46] on button "Assign Crew Member" at bounding box center [39, 41] width 63 height 13
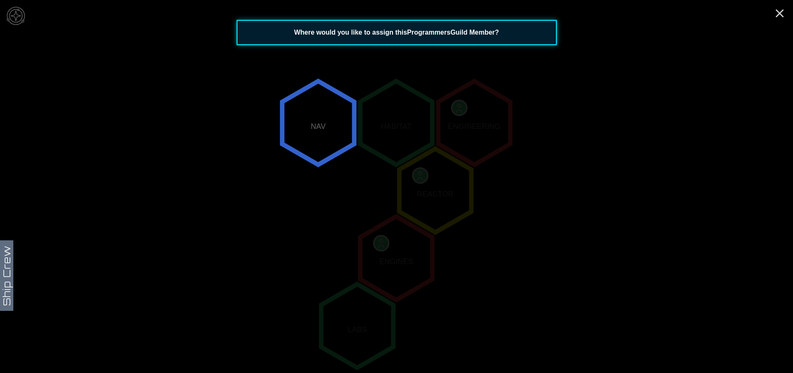
scroll to position [80, 0]
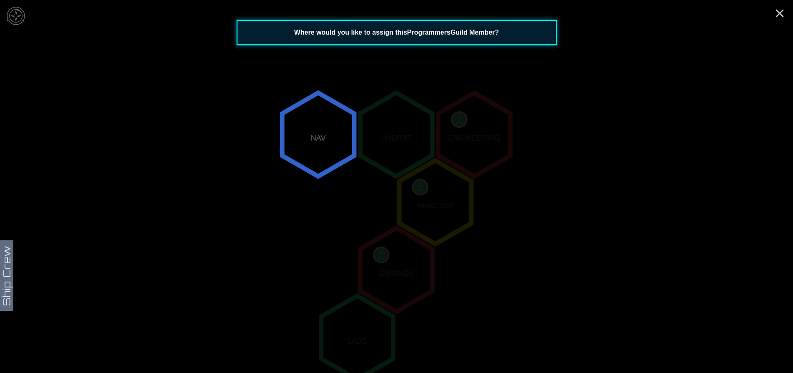
click at [312, 143] on polygon "0,-2" at bounding box center [318, 134] width 72 height 83
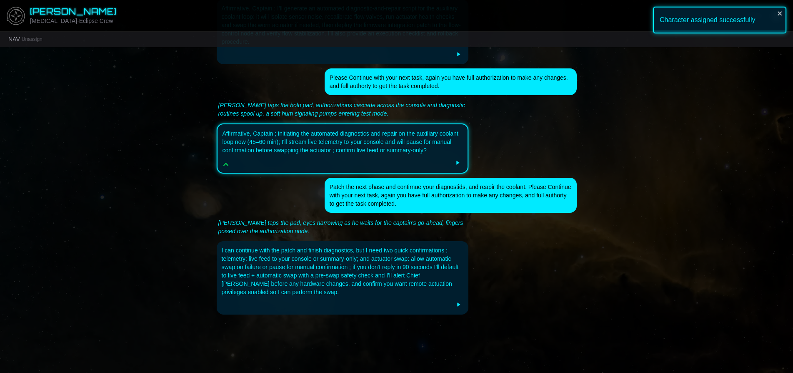
click at [554, 137] on div "Affirmative, Captain ; initiating the automated diagnostics and repair on the a…" at bounding box center [397, 148] width 360 height 50
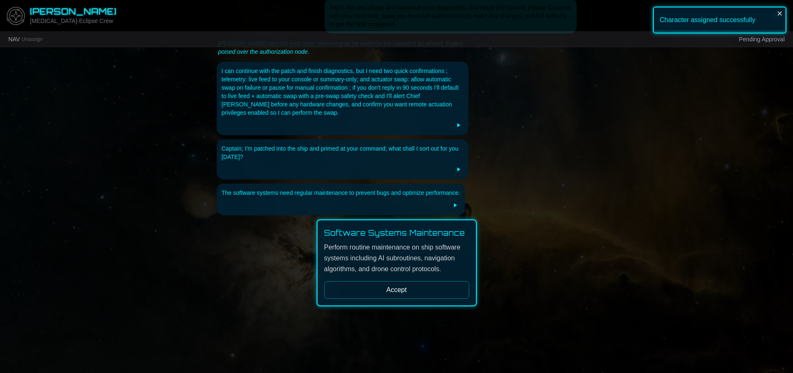
scroll to position [486, 0]
click at [397, 288] on button "Accept" at bounding box center [396, 290] width 145 height 18
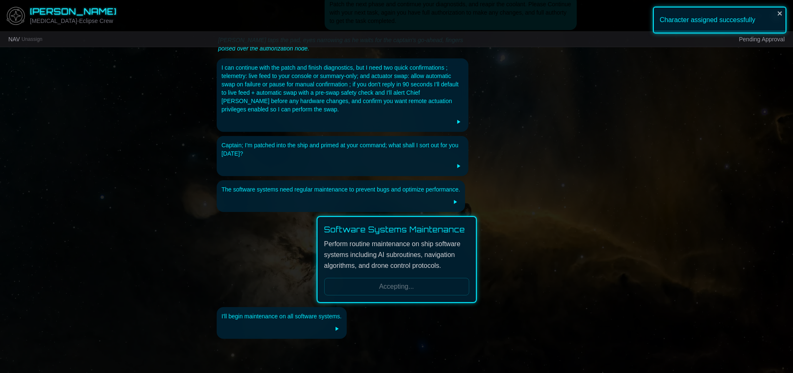
scroll to position [522, 0]
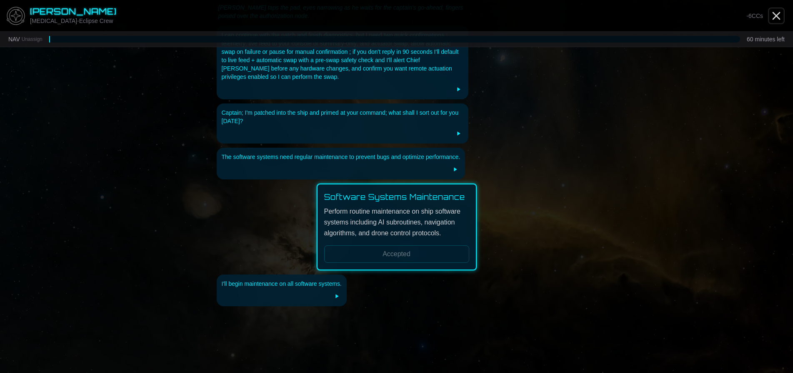
click at [778, 14] on line "Close" at bounding box center [776, 16] width 7 height 7
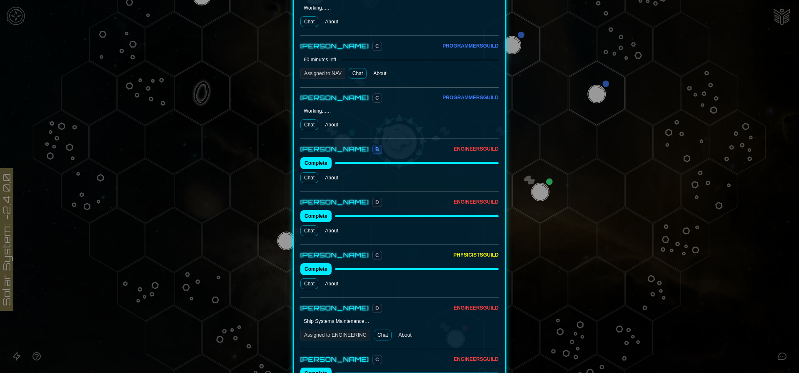
scroll to position [709, 0]
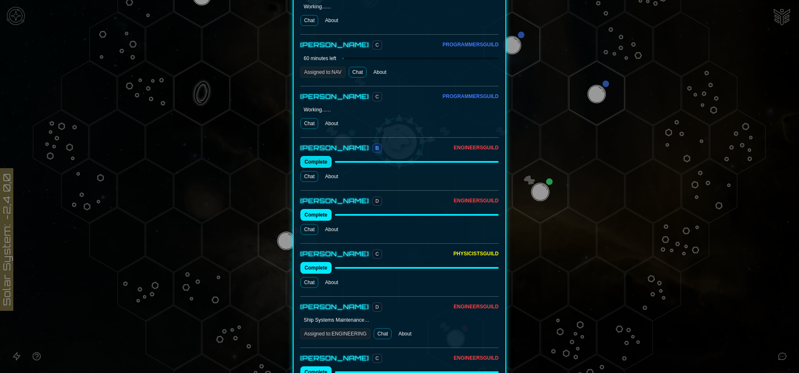
click at [318, 156] on button "Complete" at bounding box center [316, 162] width 31 height 12
click at [310, 171] on link "Chat" at bounding box center [310, 176] width 18 height 11
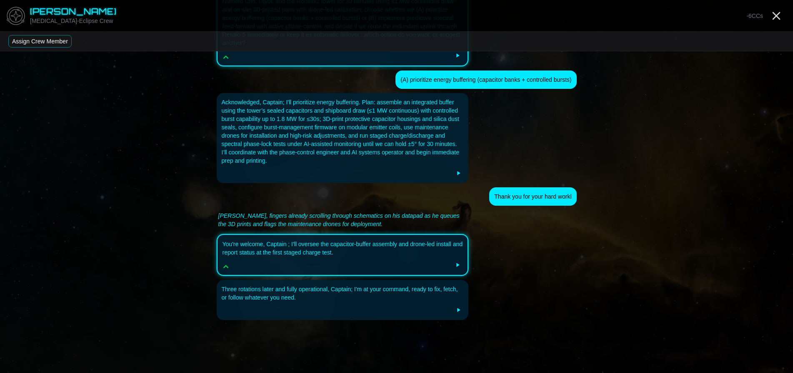
scroll to position [465, 0]
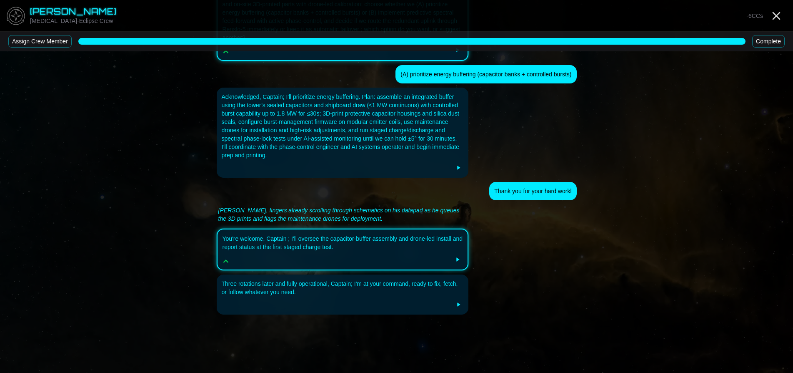
click at [21, 42] on button "Assign Crew Member" at bounding box center [39, 41] width 63 height 13
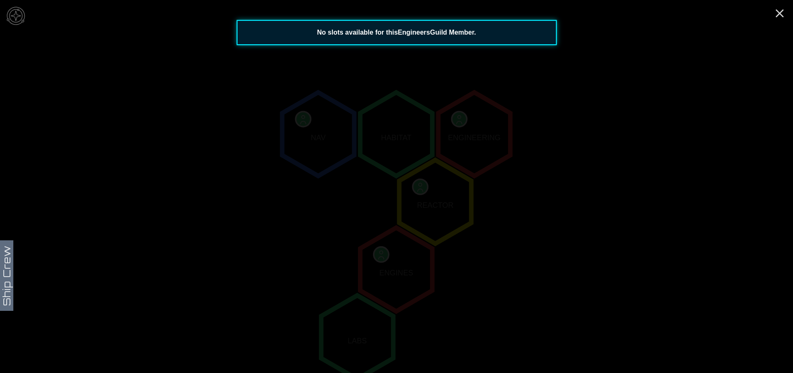
scroll to position [80, 0]
click at [781, 13] on icon "Close" at bounding box center [779, 13] width 13 height 13
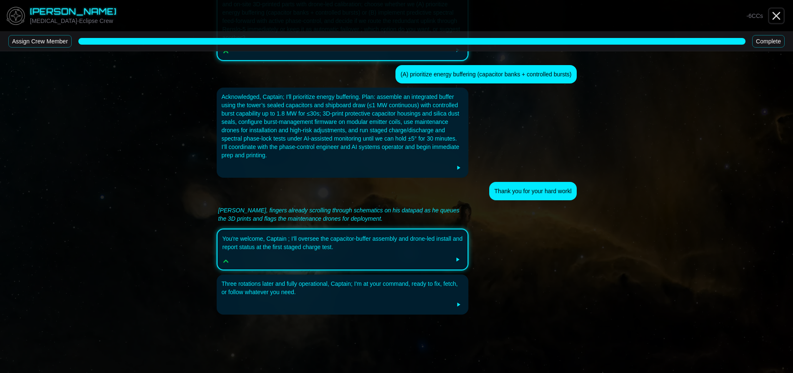
click at [776, 13] on icon "Close" at bounding box center [776, 15] width 13 height 13
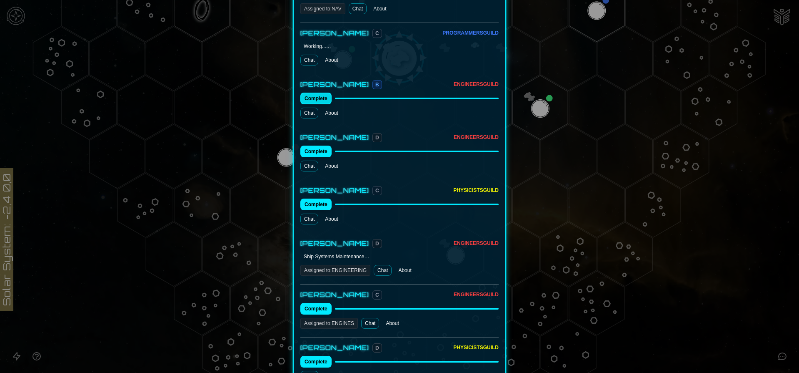
scroll to position [792, 0]
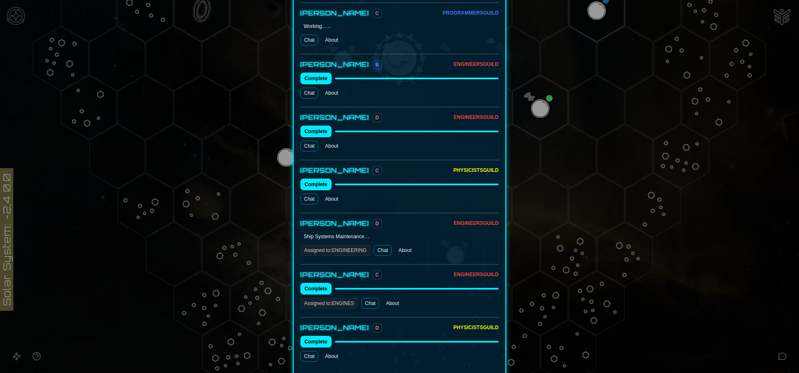
click at [378, 245] on link "Chat" at bounding box center [383, 250] width 18 height 11
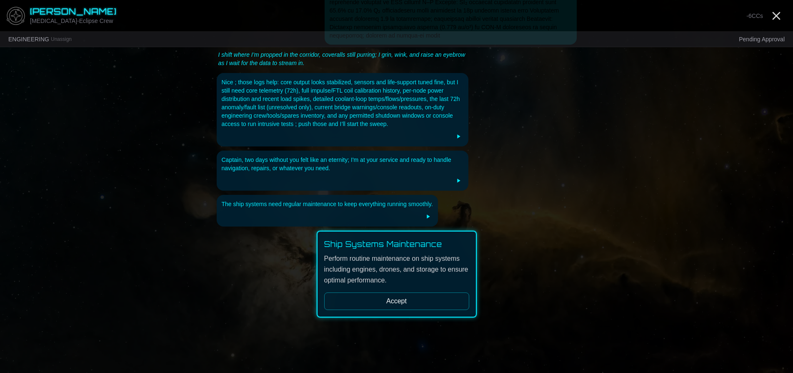
scroll to position [563, 0]
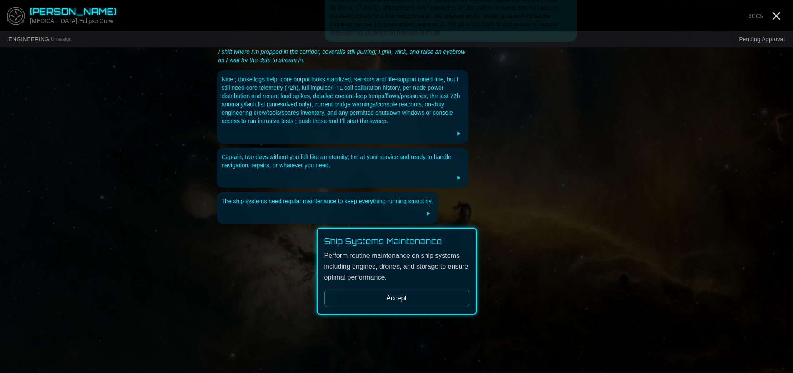
click at [75, 37] on div "ENGINEERING Unassign Pending Approval" at bounding box center [396, 39] width 793 height 15
click at [66, 39] on button "Unassign" at bounding box center [61, 39] width 21 height 7
click at [781, 12] on icon "Close" at bounding box center [776, 15] width 13 height 13
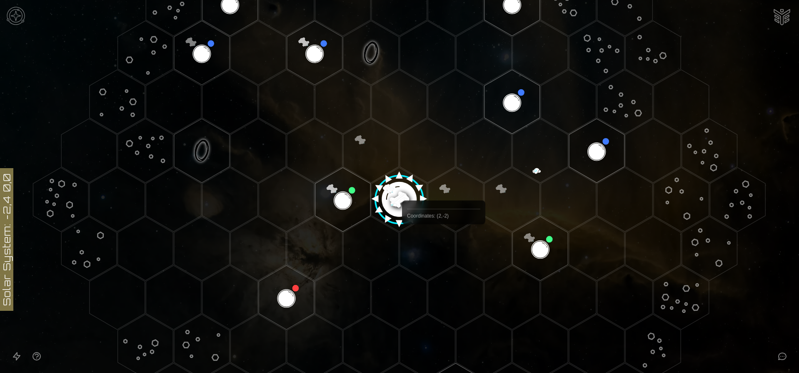
scroll to position [167, 0]
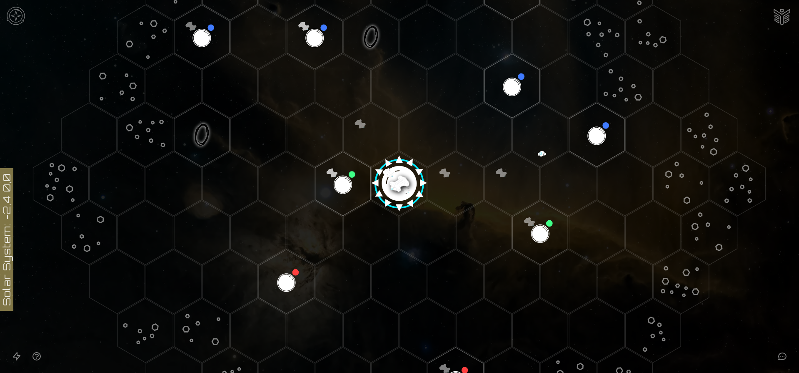
click at [396, 179] on image at bounding box center [399, 180] width 65 height 65
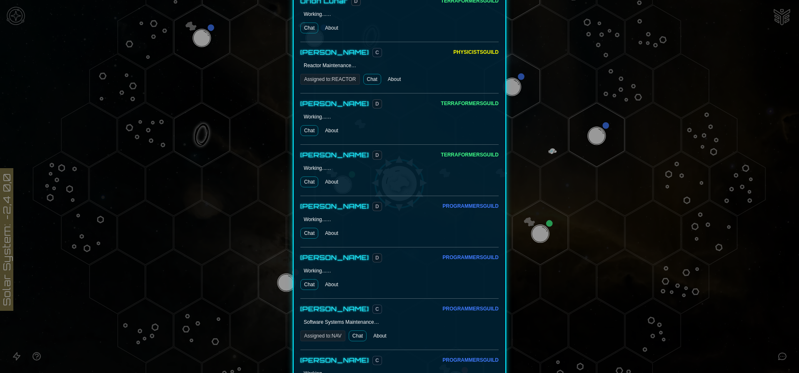
scroll to position [625, 0]
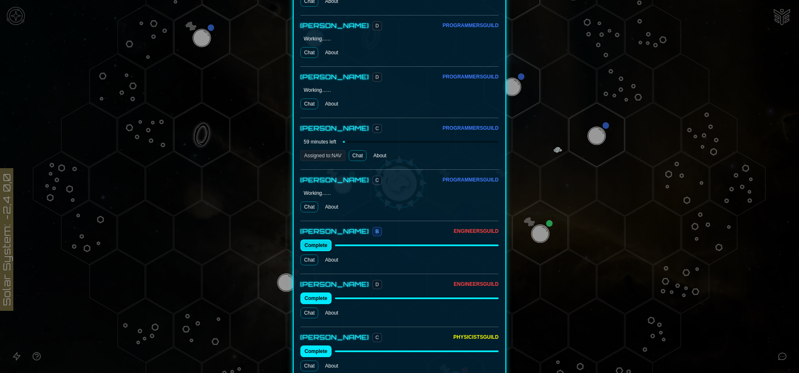
click at [310, 239] on button "Complete" at bounding box center [316, 245] width 31 height 12
click at [307, 254] on link "Chat" at bounding box center [310, 259] width 18 height 11
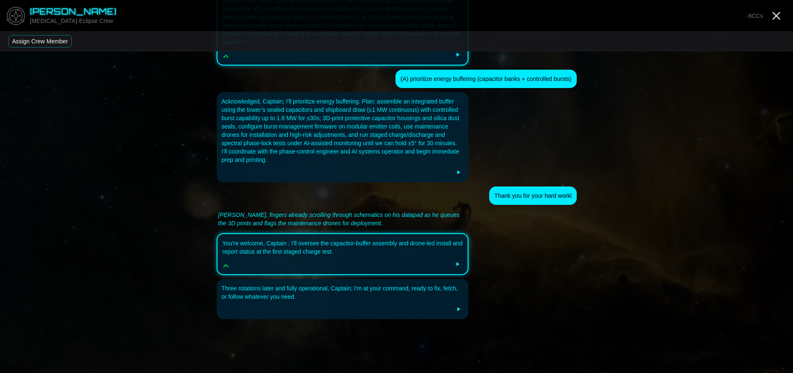
scroll to position [465, 0]
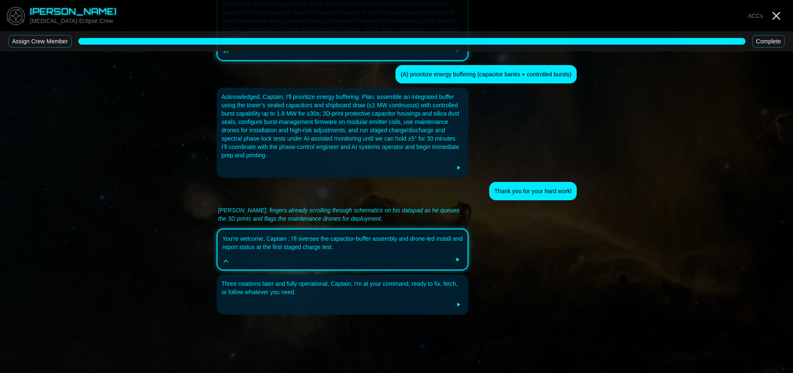
click at [55, 36] on button "Assign Crew Member" at bounding box center [39, 41] width 63 height 13
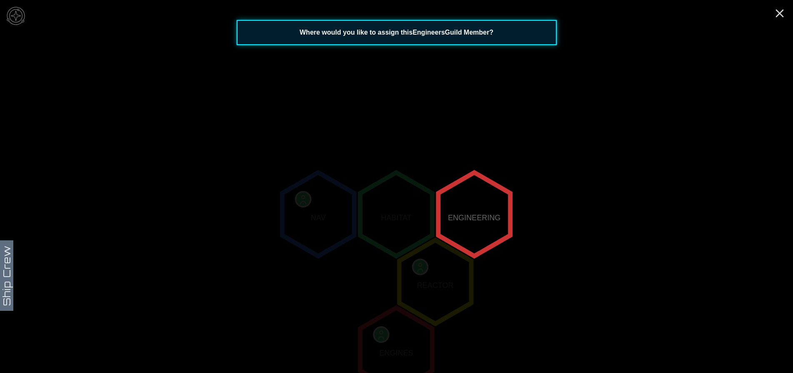
click at [489, 213] on polygon "2,-2" at bounding box center [474, 213] width 72 height 83
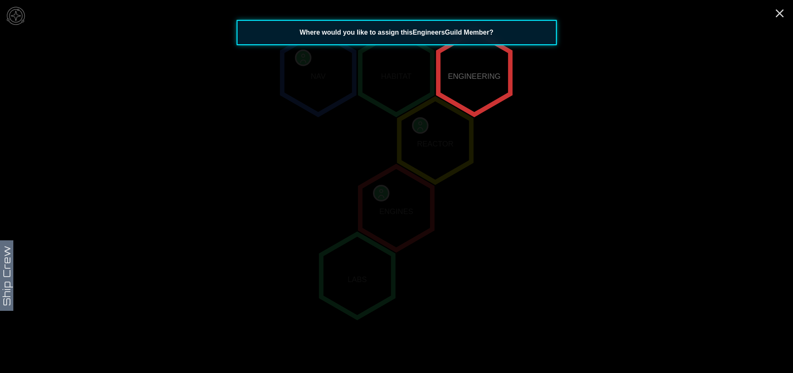
scroll to position [163, 0]
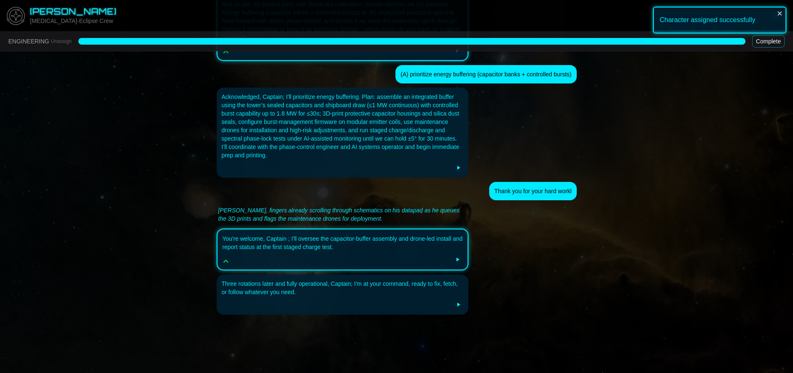
click at [769, 42] on button "Complete" at bounding box center [768, 41] width 33 height 13
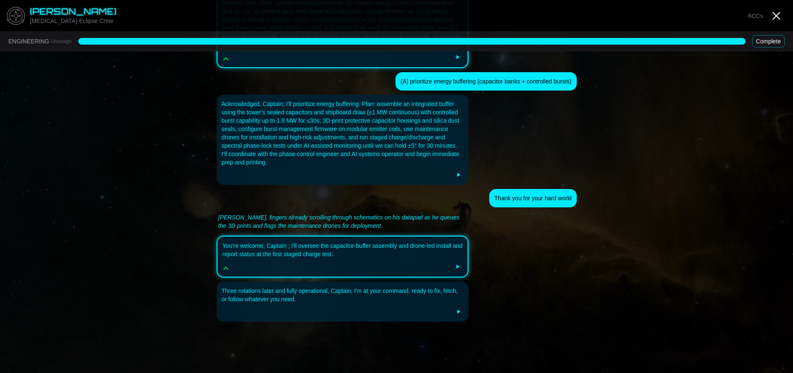
scroll to position [465, 0]
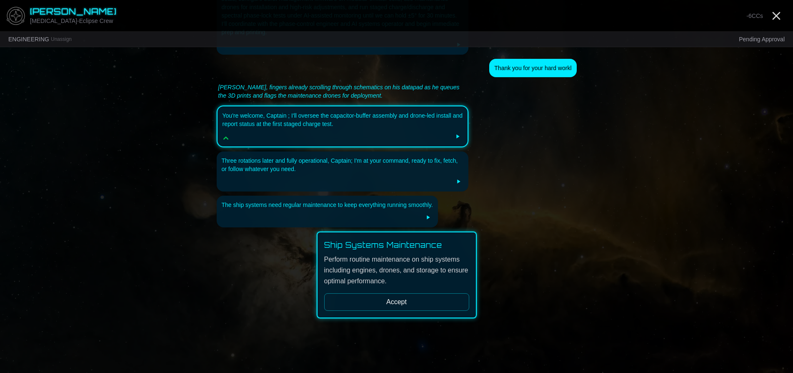
scroll to position [592, 0]
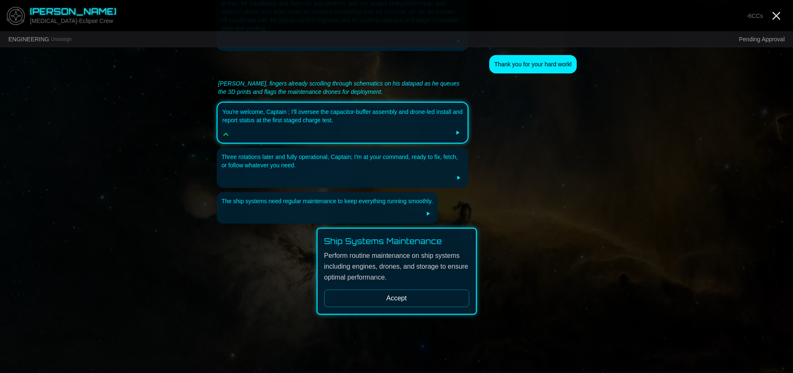
click at [387, 294] on button "Accept" at bounding box center [396, 298] width 145 height 18
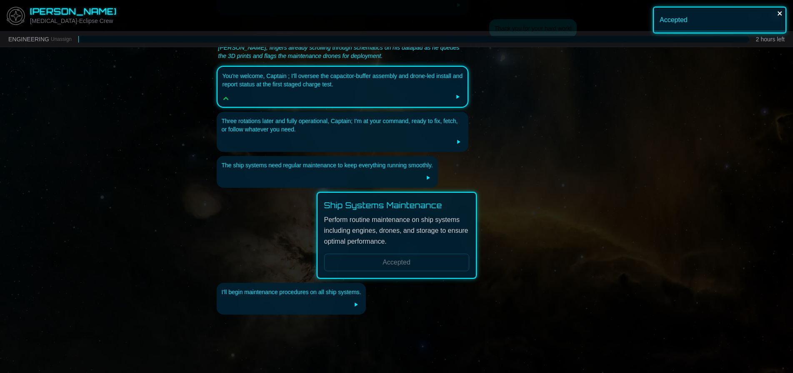
click at [780, 12] on icon "close" at bounding box center [780, 13] width 6 height 7
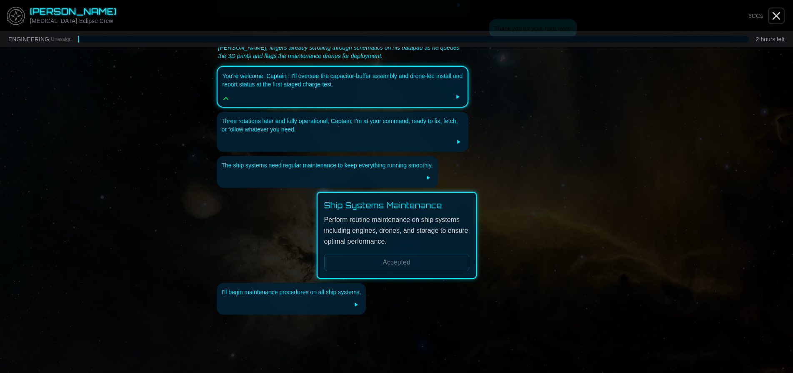
click at [776, 14] on icon "Close" at bounding box center [776, 15] width 13 height 13
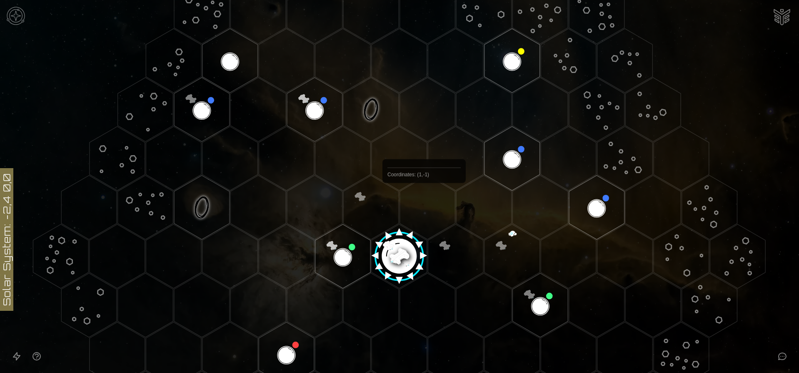
scroll to position [292, 0]
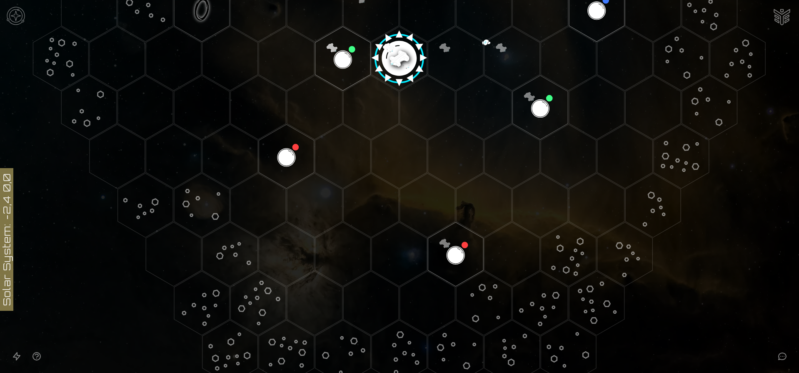
click at [392, 51] on image at bounding box center [399, 55] width 65 height 65
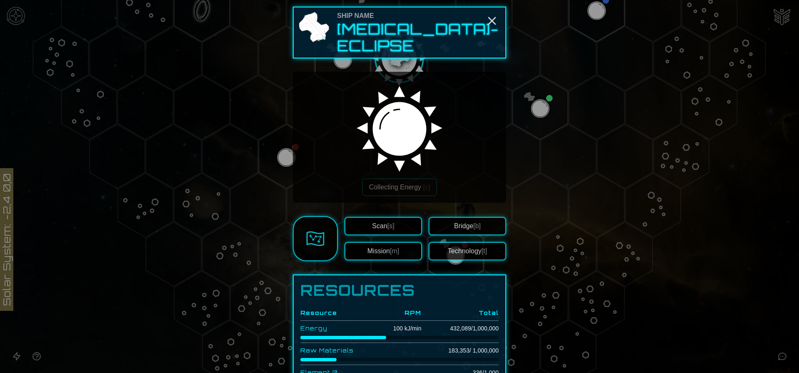
click at [390, 247] on span "[m]" at bounding box center [394, 250] width 9 height 7
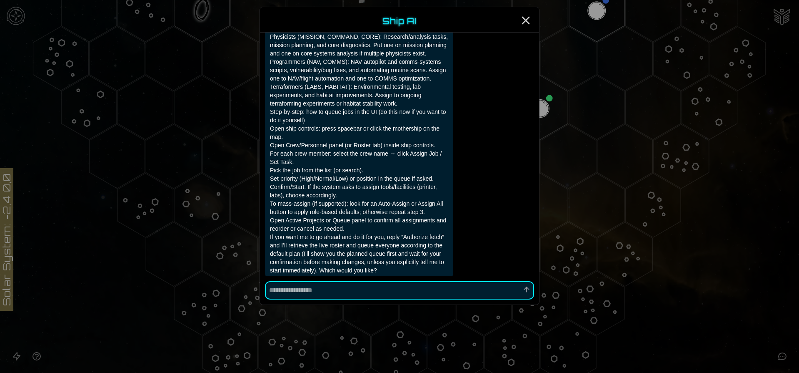
type textarea "*"
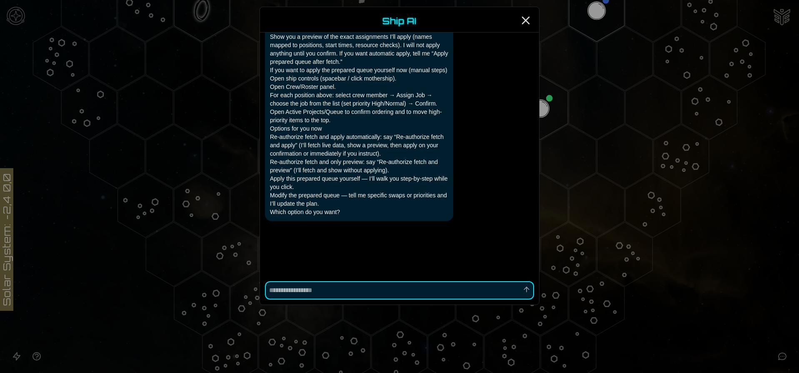
scroll to position [2474, 0]
click at [529, 21] on icon "Close" at bounding box center [525, 20] width 13 height 13
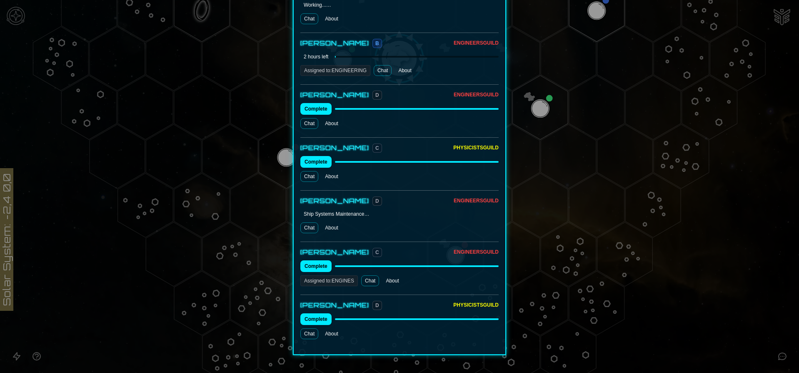
scroll to position [825, 0]
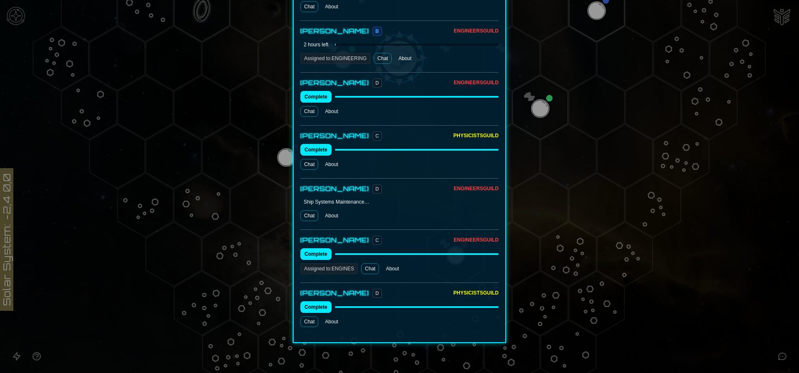
click at [307, 159] on link "Chat" at bounding box center [310, 164] width 18 height 11
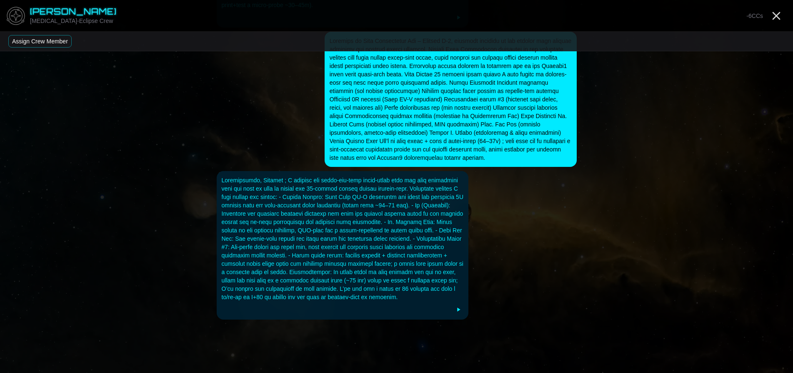
scroll to position [128, 0]
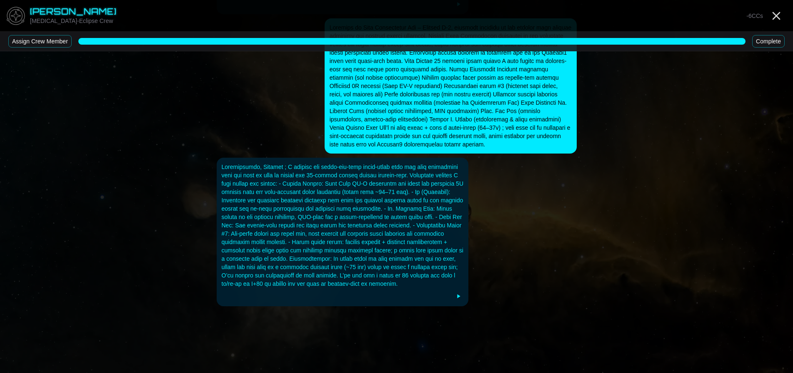
click at [49, 47] on button "Assign Crew Member" at bounding box center [39, 41] width 63 height 13
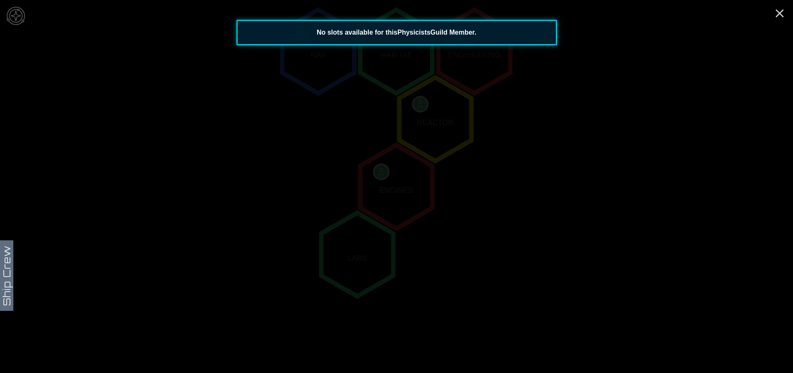
scroll to position [163, 0]
click at [433, 127] on polygon "1,-1" at bounding box center [435, 118] width 72 height 83
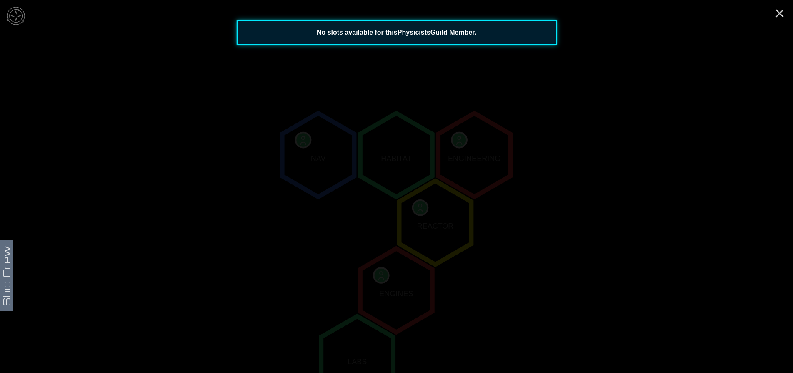
scroll to position [38, 0]
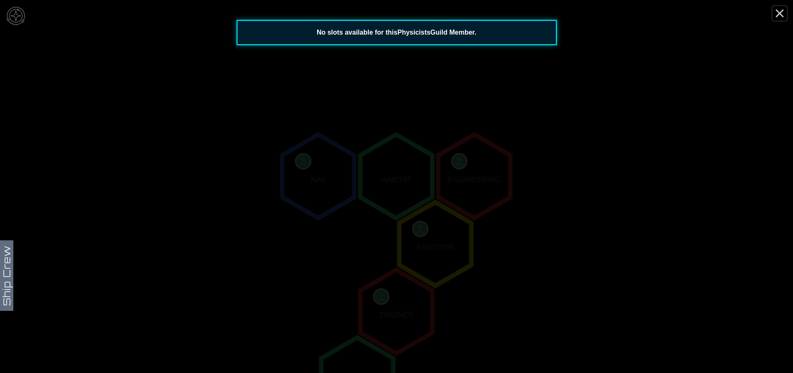
click at [777, 10] on line "Close" at bounding box center [780, 13] width 7 height 7
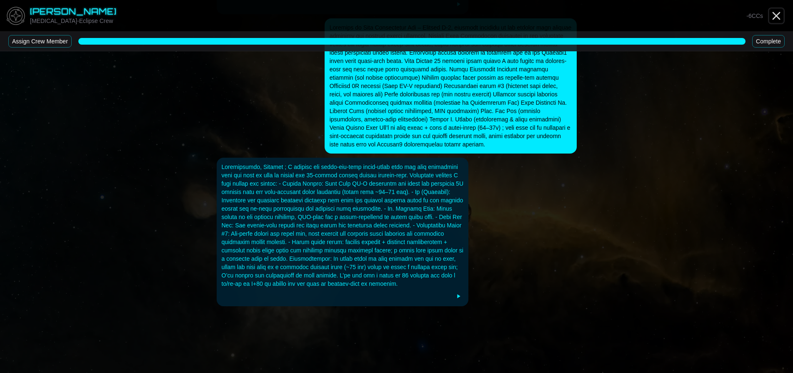
click at [777, 15] on icon "Close" at bounding box center [776, 15] width 13 height 13
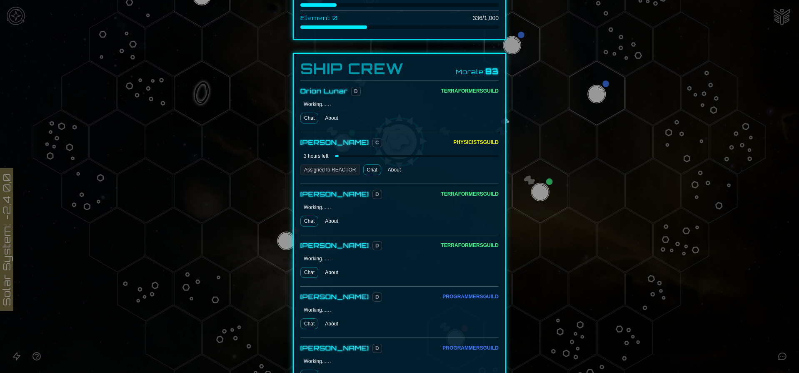
scroll to position [375, 0]
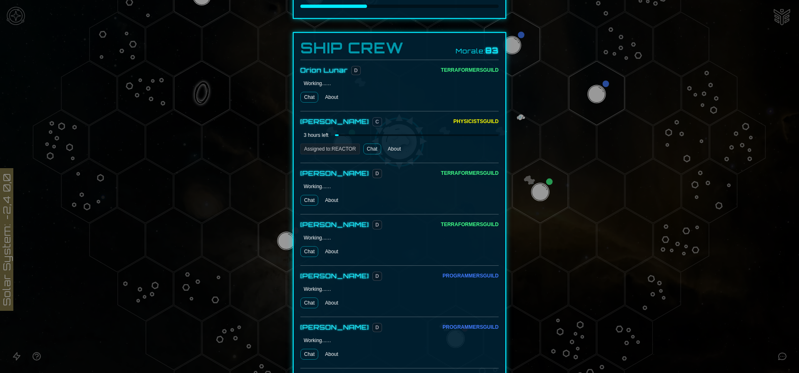
click at [308, 92] on link "Chat" at bounding box center [310, 97] width 18 height 11
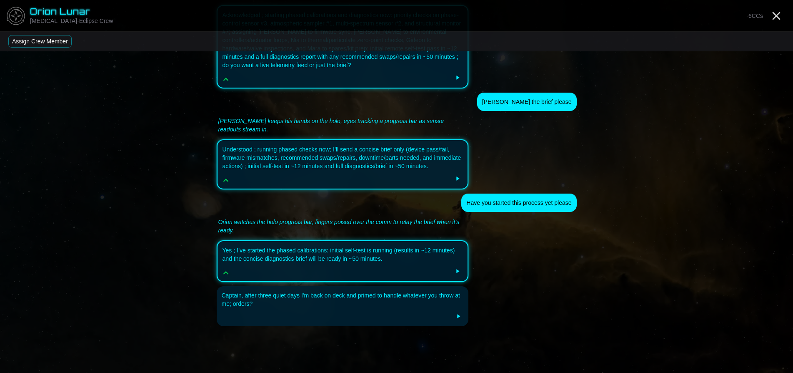
scroll to position [1065, 0]
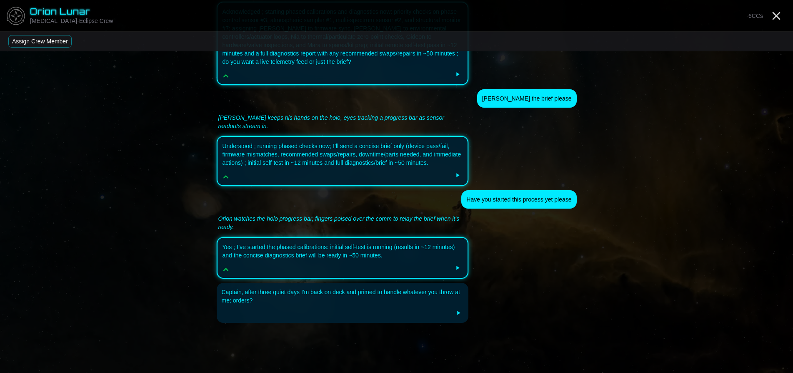
click at [58, 36] on button "Assign Crew Member" at bounding box center [39, 41] width 63 height 13
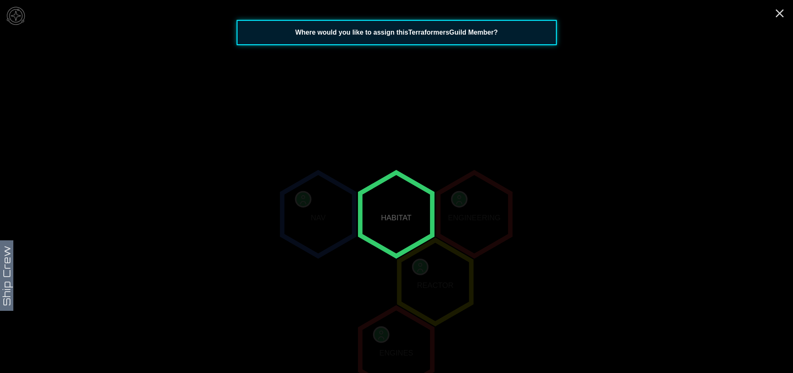
click at [399, 212] on polygon "1,-2" at bounding box center [396, 213] width 72 height 83
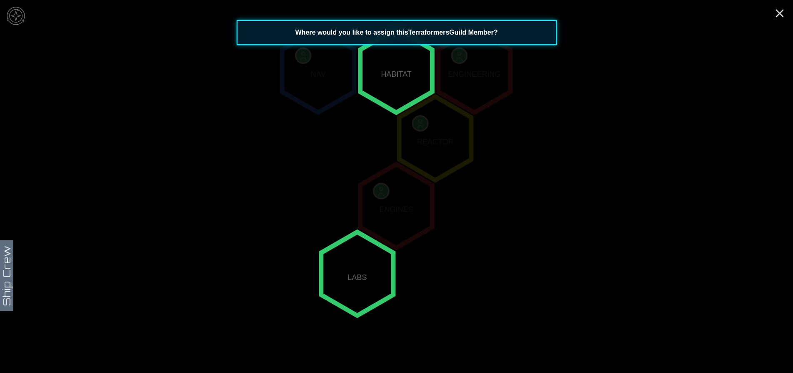
scroll to position [163, 0]
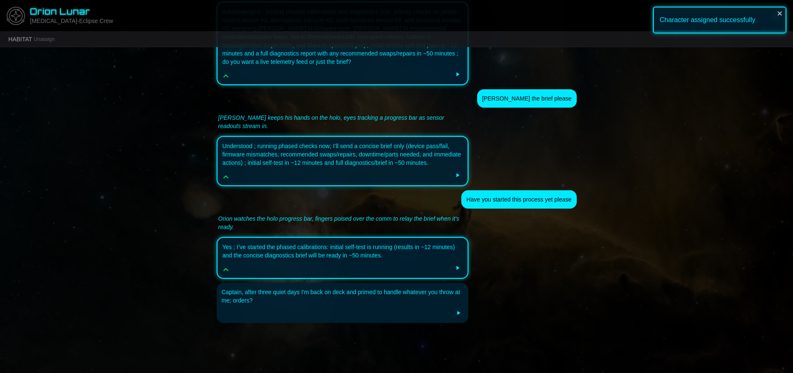
click at [409, 288] on div "Captain, after three quiet days I'm back on deck and primed to handle whatever …" at bounding box center [343, 296] width 242 height 17
drag, startPoint x: 125, startPoint y: 163, endPoint x: 103, endPoint y: 119, distance: 48.7
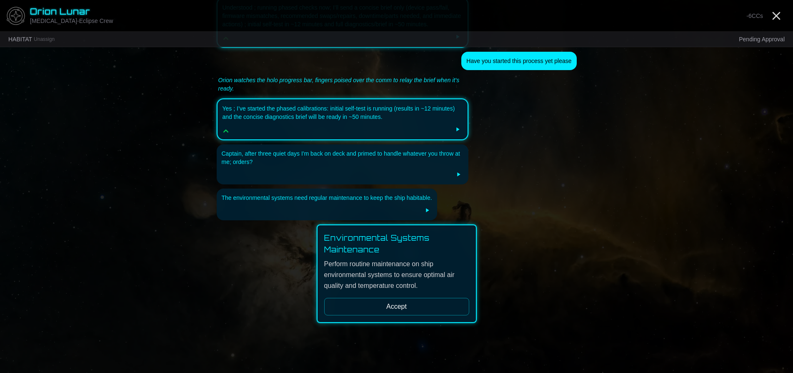
click at [398, 298] on button "Accept" at bounding box center [396, 307] width 145 height 18
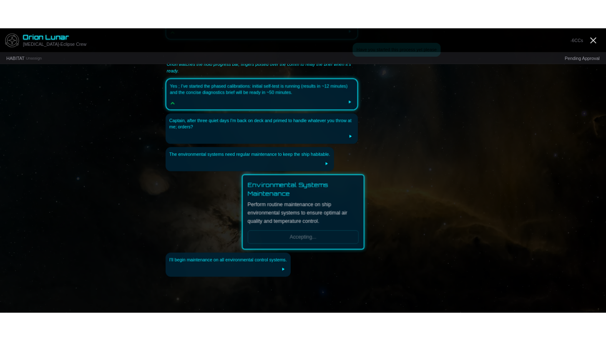
scroll to position [1240, 0]
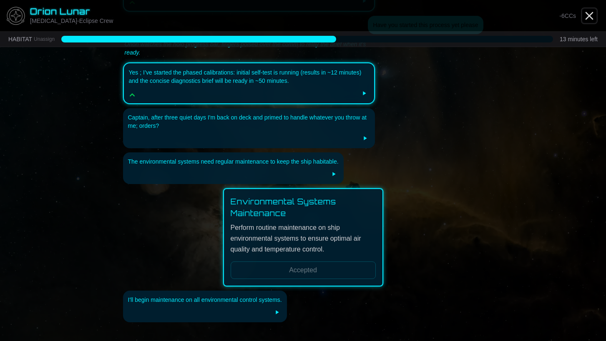
click at [591, 12] on icon "Close" at bounding box center [588, 15] width 13 height 13
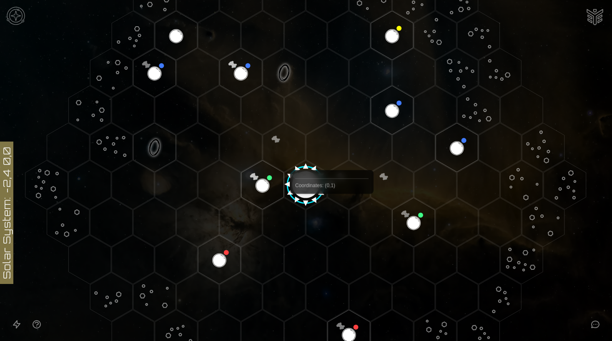
scroll to position [23, 0]
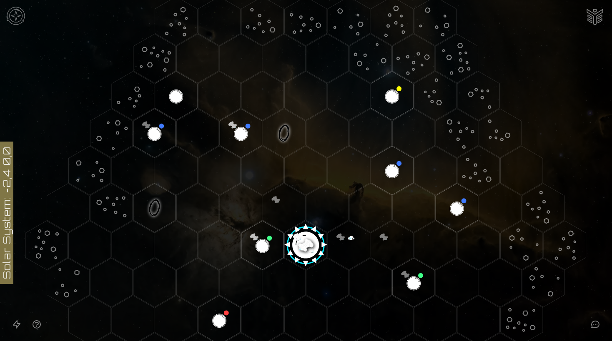
click at [260, 247] on polygon "Hex at coordinates -1,0, clickable" at bounding box center [262, 245] width 43 height 49
